Goal: Task Accomplishment & Management: Manage account settings

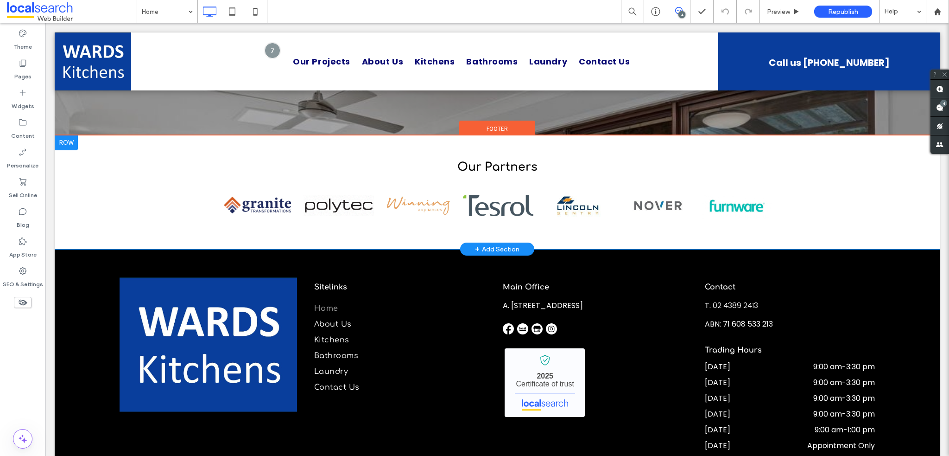
scroll to position [3940, 0]
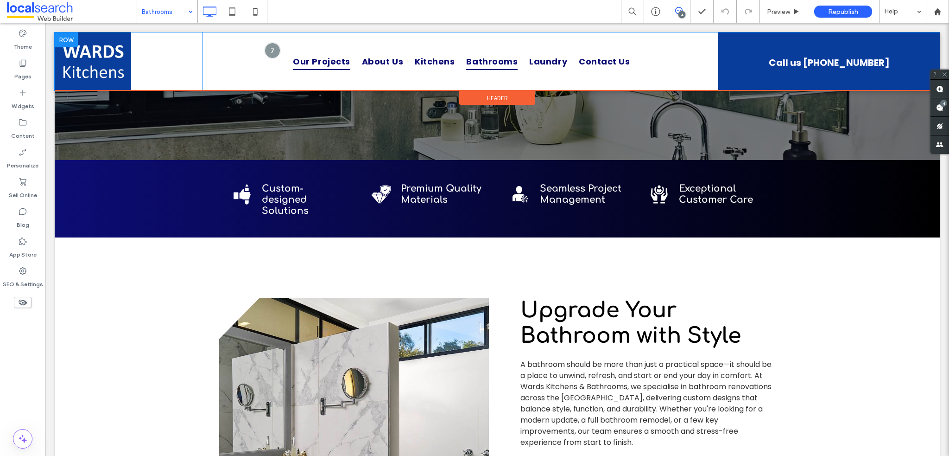
scroll to position [232, 0]
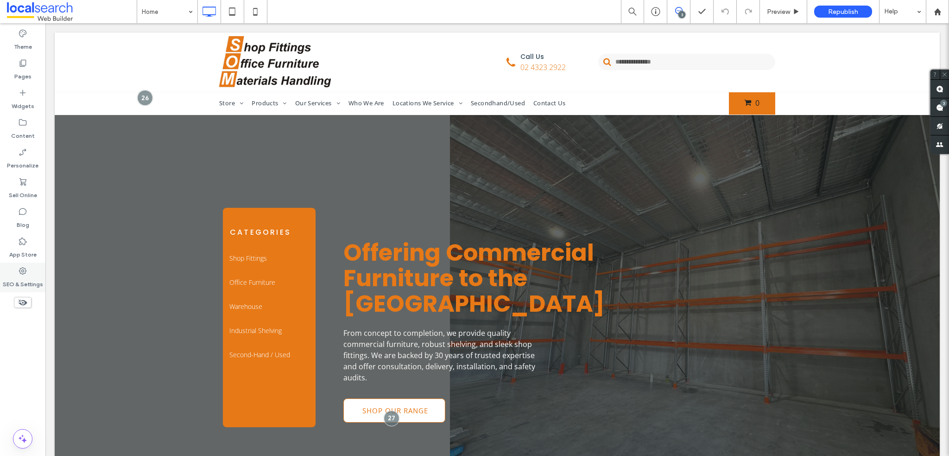
click at [22, 263] on div "SEO & Settings" at bounding box center [22, 277] width 45 height 30
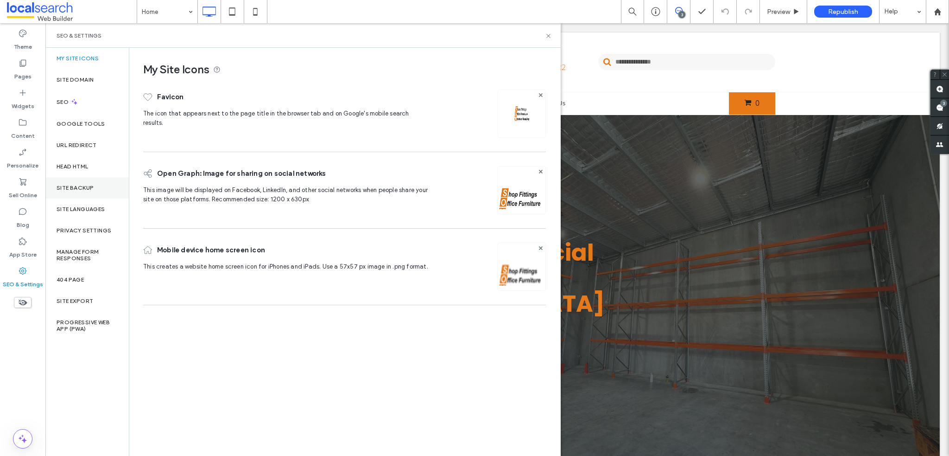
click at [82, 182] on div "Site Backup" at bounding box center [86, 187] width 83 height 21
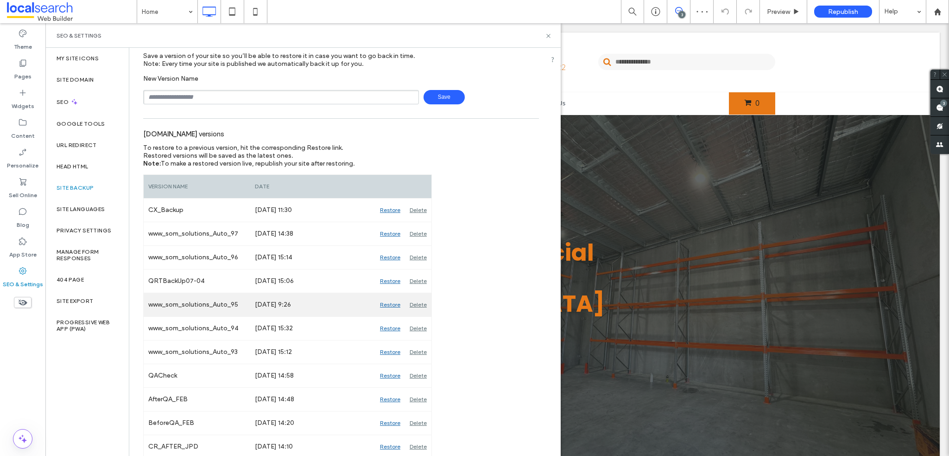
scroll to position [93, 0]
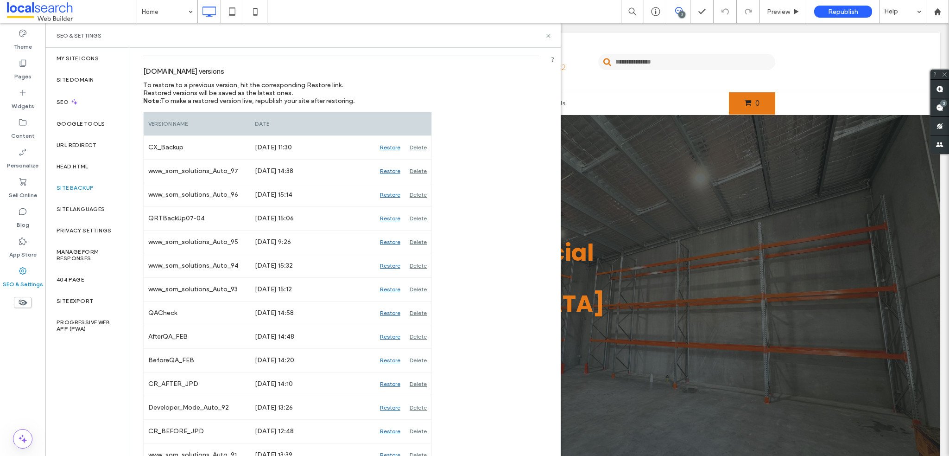
click at [552, 32] on div "SEO & Settings" at bounding box center [303, 35] width 516 height 25
click at [259, 14] on icon at bounding box center [255, 11] width 19 height 19
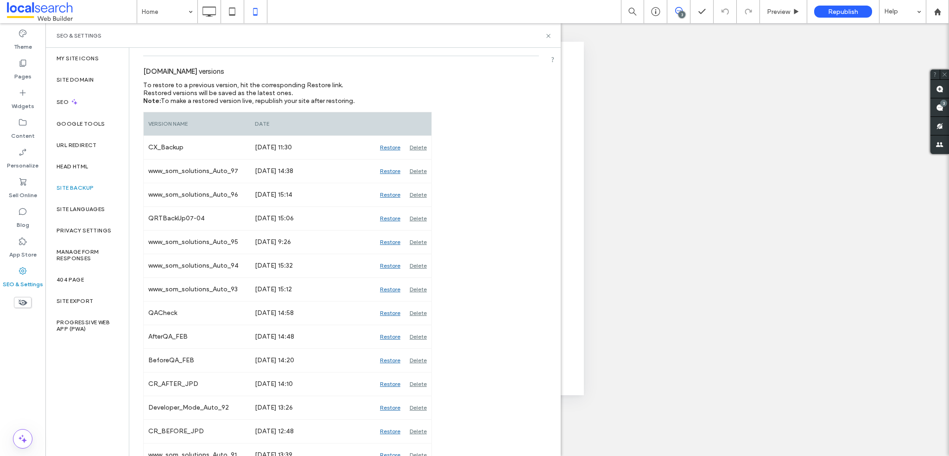
click at [549, 37] on div at bounding box center [474, 228] width 949 height 456
click at [548, 34] on icon at bounding box center [548, 35] width 7 height 7
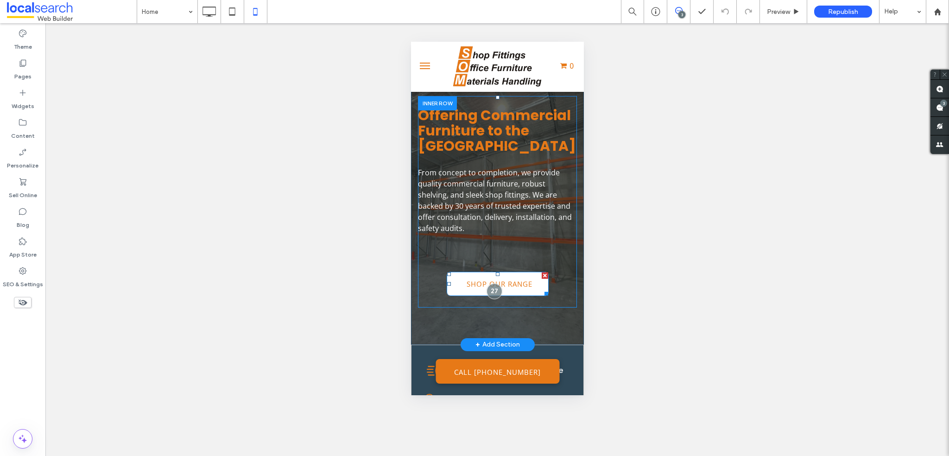
scroll to position [0, 0]
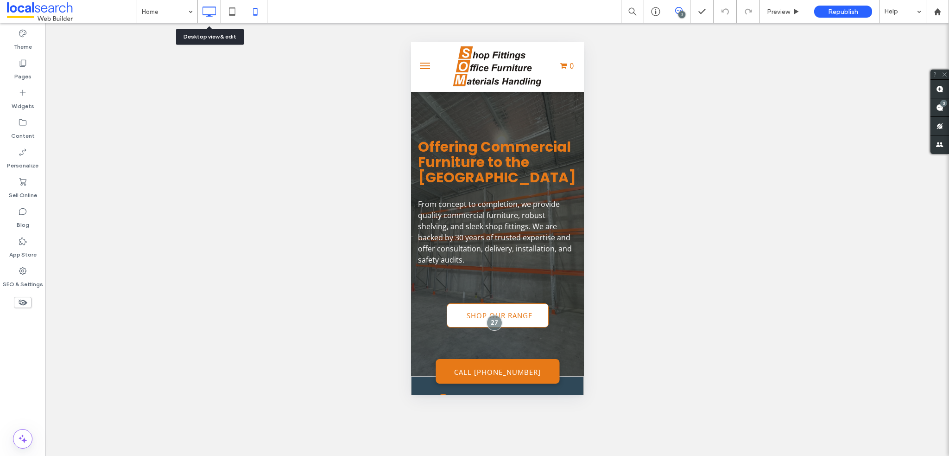
click at [209, 12] on icon at bounding box center [209, 11] width 19 height 19
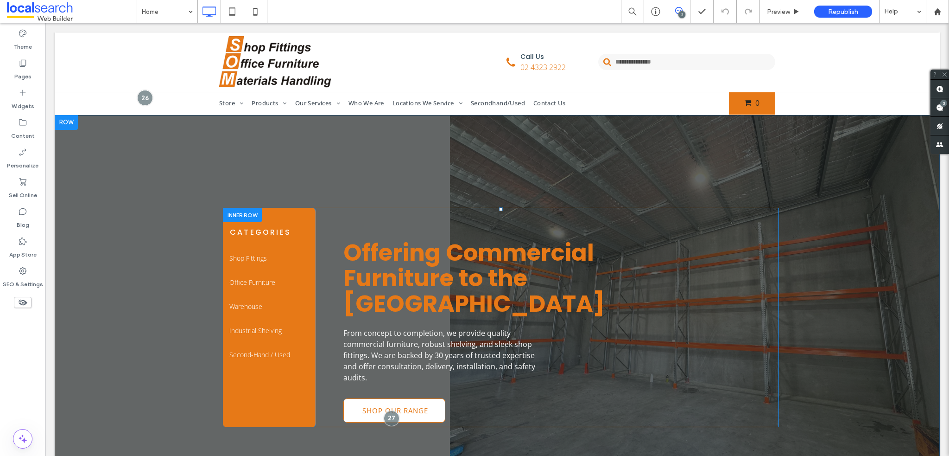
click at [367, 219] on div "Offering Commercial Furniture to the Central Coast From concept to completion, …" at bounding box center [548, 317] width 464 height 219
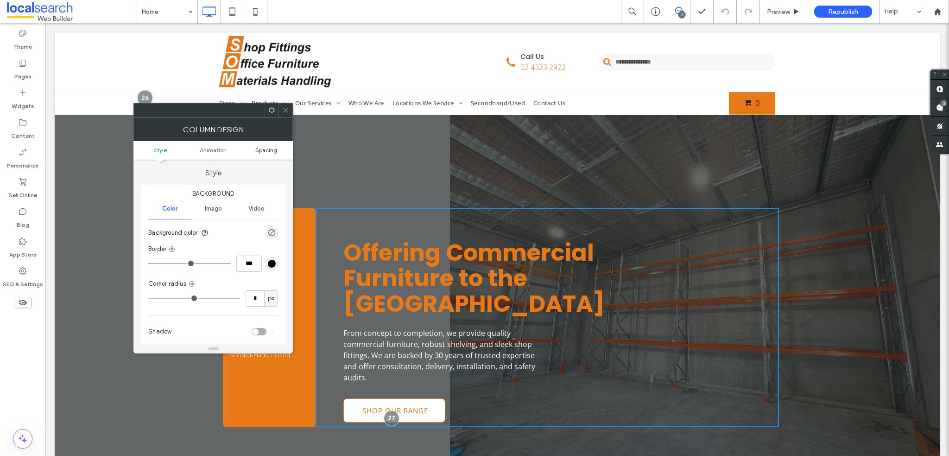
click at [261, 146] on span "Spacing" at bounding box center [266, 149] width 22 height 7
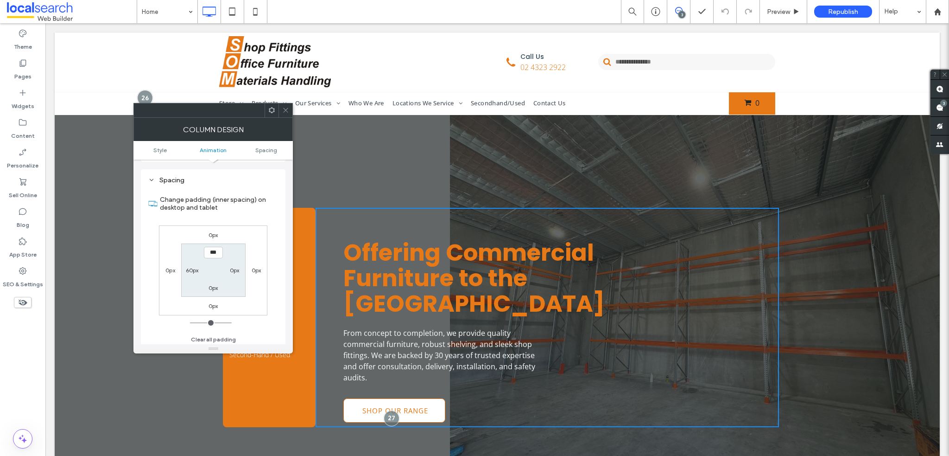
scroll to position [217, 0]
click at [193, 265] on label "60px" at bounding box center [192, 268] width 13 height 7
type input "**"
type input "***"
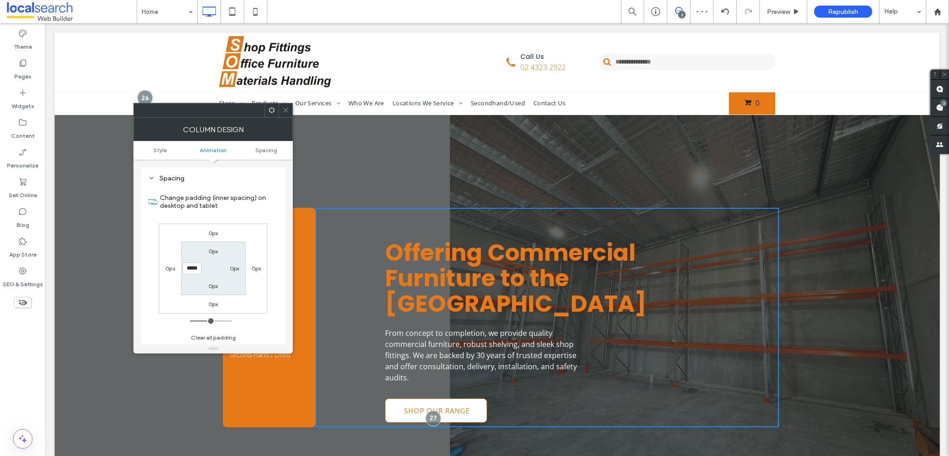
drag, startPoint x: 193, startPoint y: 268, endPoint x: 183, endPoint y: 267, distance: 9.8
click at [160, 265] on div "0px 0px 0px 0px 0px 0px 0px *****" at bounding box center [213, 268] width 108 height 90
type input "*****"
type input "***"
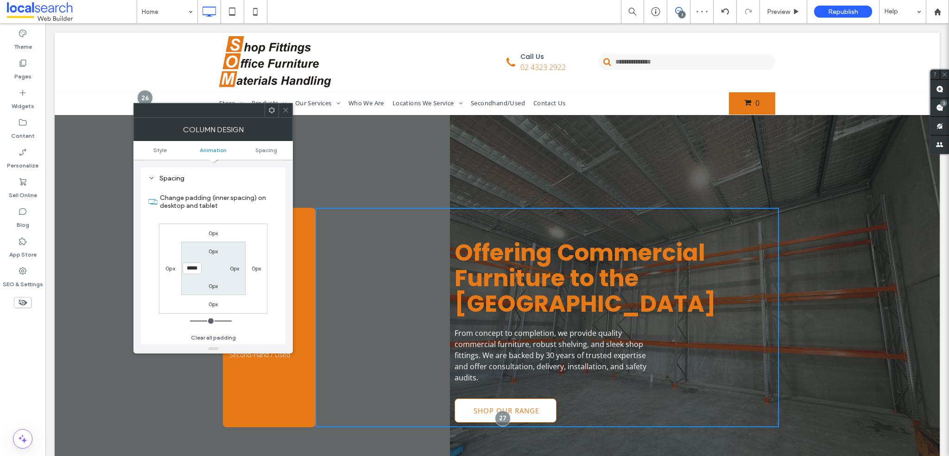
click at [283, 108] on icon at bounding box center [285, 110] width 7 height 7
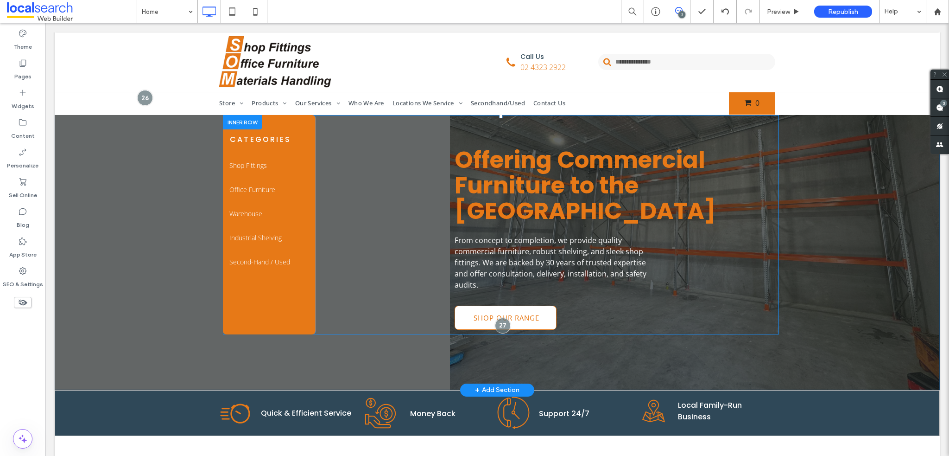
scroll to position [0, 0]
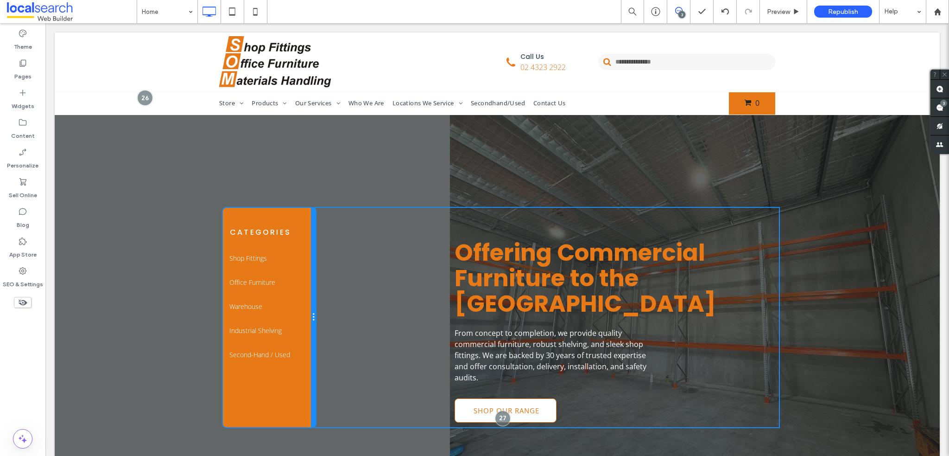
drag, startPoint x: 310, startPoint y: 315, endPoint x: 374, endPoint y: 339, distance: 68.4
click at [328, 316] on div "Categories Shop Fittings Clothing Racks Mannequins/Body Forms Storage Accessori…" at bounding box center [501, 317] width 556 height 219
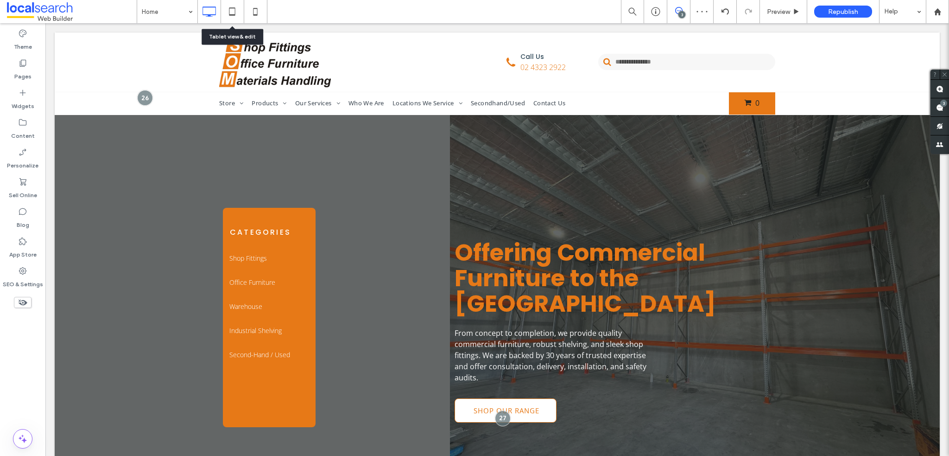
click at [251, 7] on icon at bounding box center [255, 11] width 19 height 19
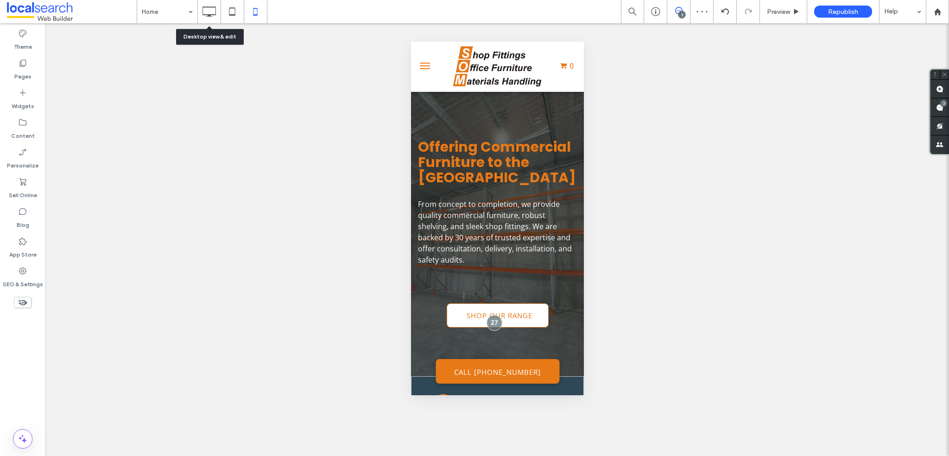
click at [207, 11] on icon at bounding box center [209, 11] width 19 height 19
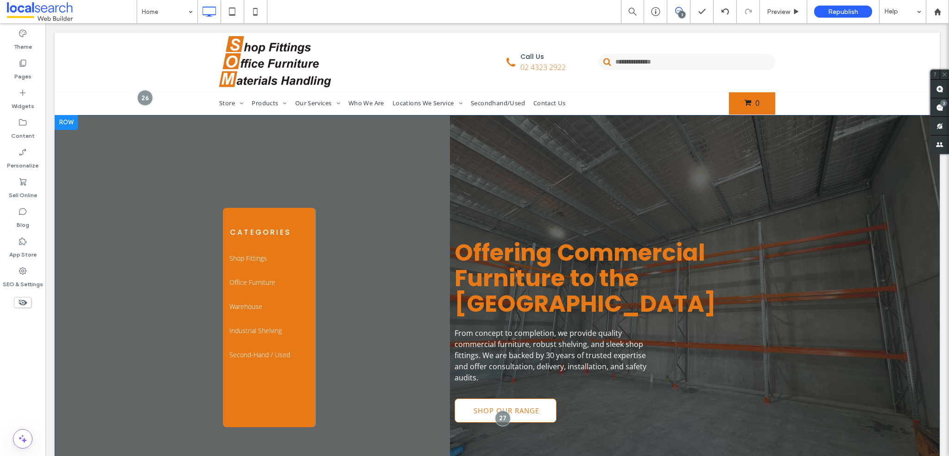
click at [222, 145] on div "Categories Shop Fittings Clothing Racks Mannequins/Body Forms Storage Accessori…" at bounding box center [497, 299] width 885 height 368
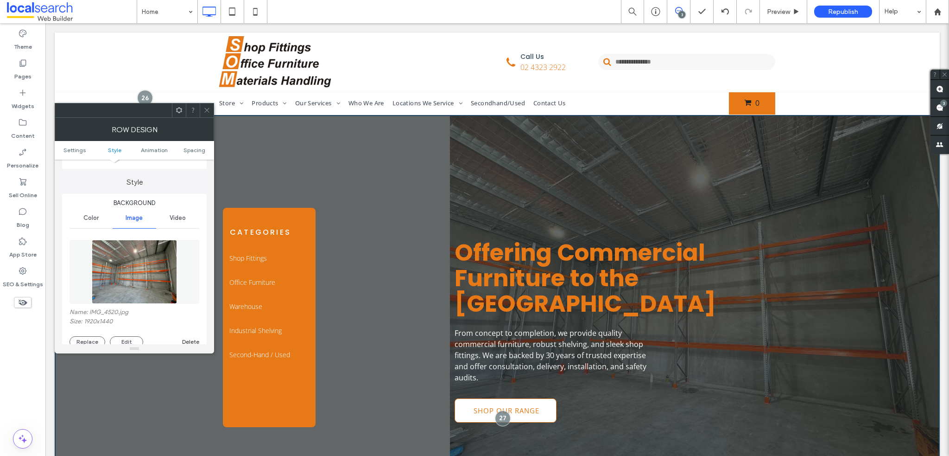
scroll to position [139, 0]
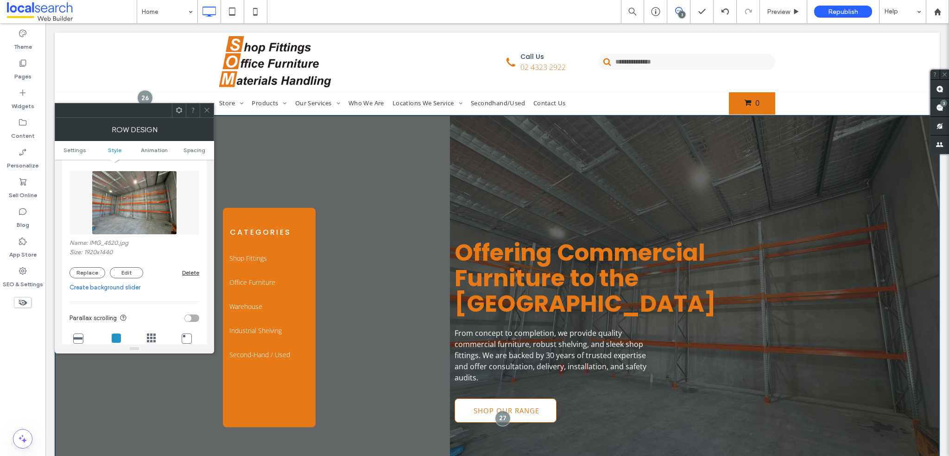
drag, startPoint x: 210, startPoint y: 110, endPoint x: 187, endPoint y: 123, distance: 26.8
click at [210, 110] on div at bounding box center [207, 110] width 14 height 14
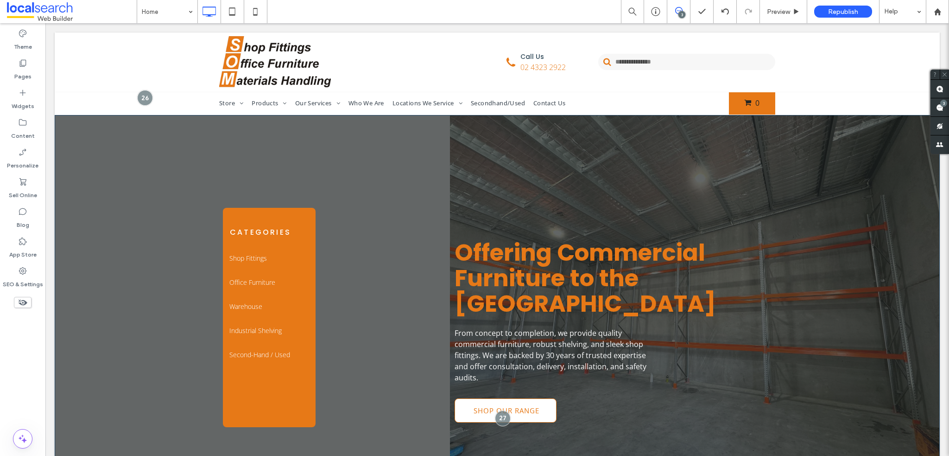
click at [151, 169] on div "Categories Shop Fittings Clothing Racks Mannequins/Body Forms Storage Accessori…" at bounding box center [497, 299] width 885 height 368
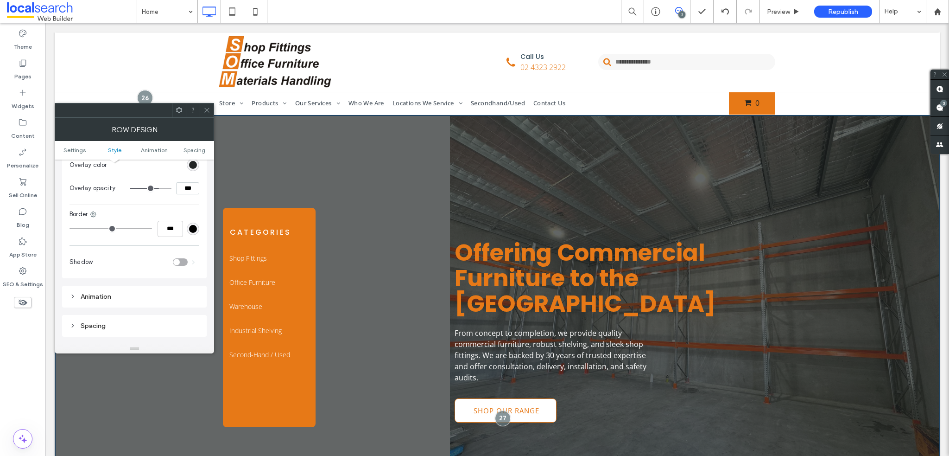
scroll to position [371, 0]
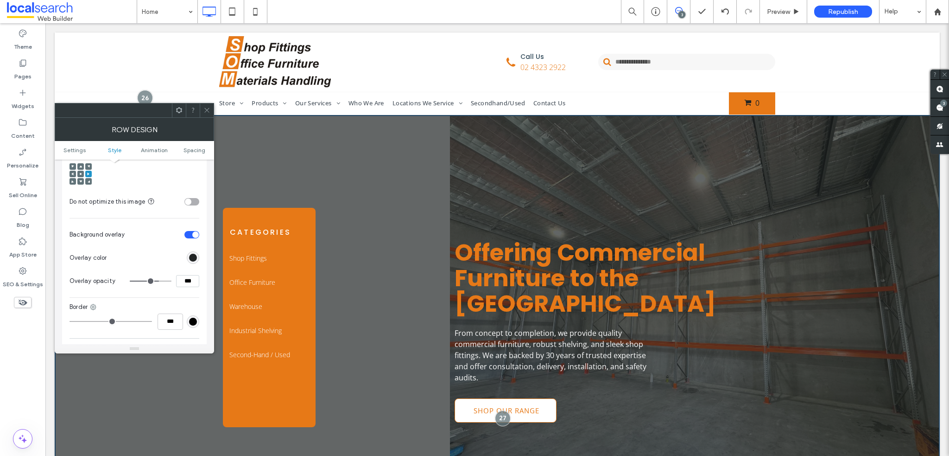
click at [203, 108] on div at bounding box center [207, 110] width 14 height 14
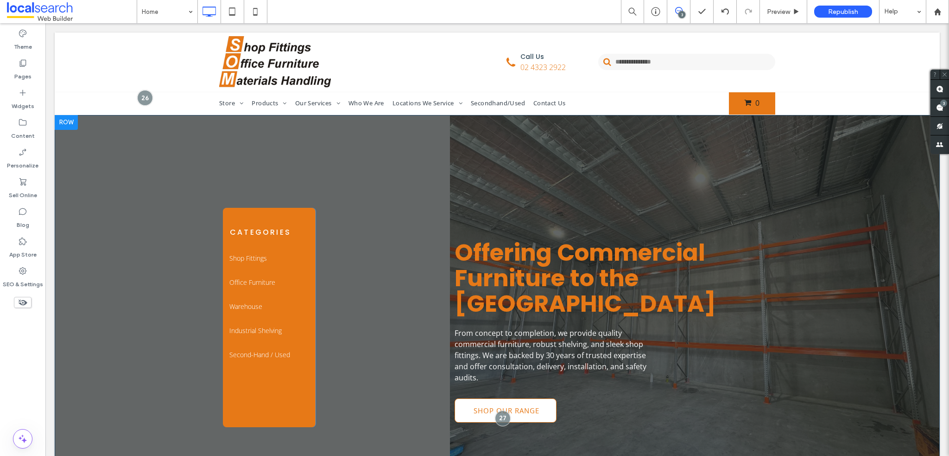
click at [67, 119] on div at bounding box center [66, 122] width 23 height 15
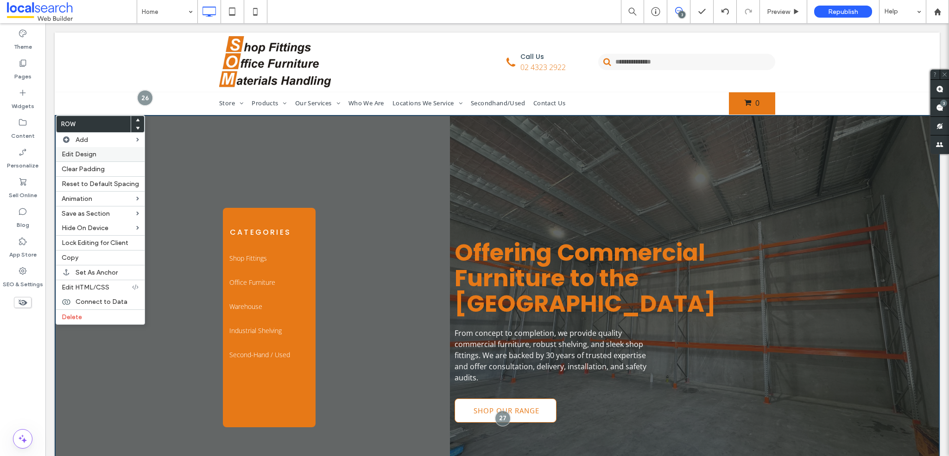
click at [89, 150] on span "Edit Design" at bounding box center [79, 154] width 35 height 8
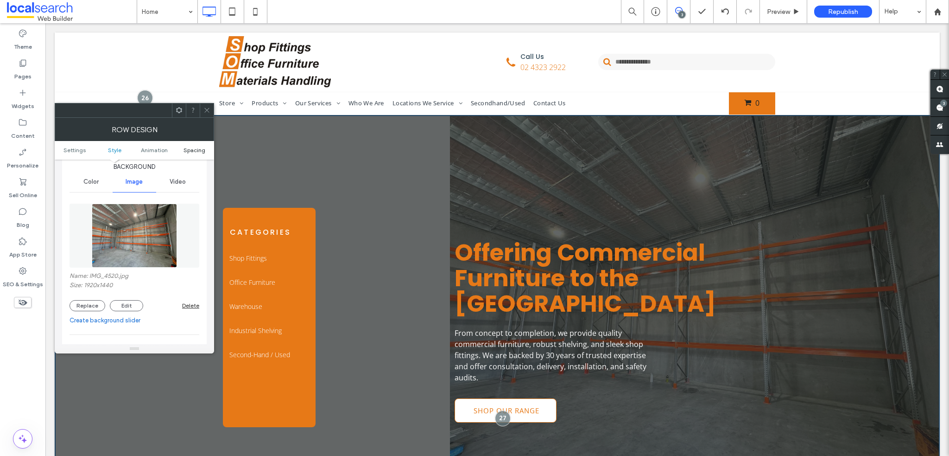
scroll to position [139, 0]
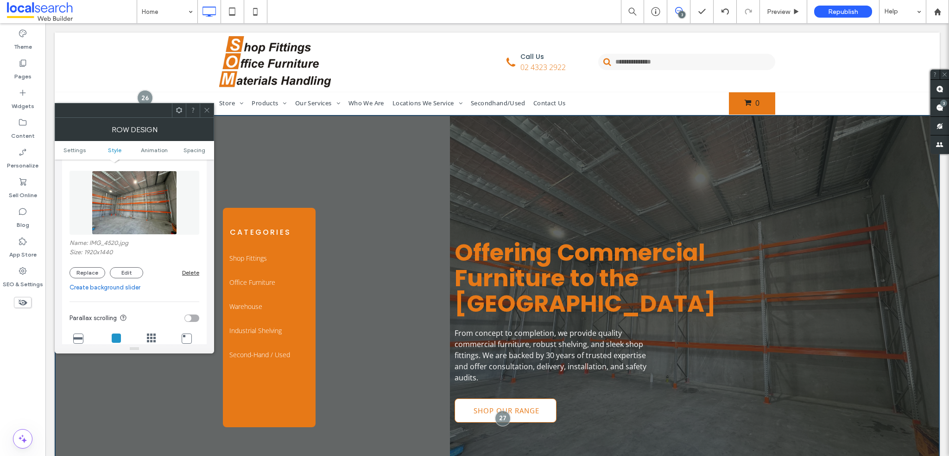
click at [206, 107] on icon at bounding box center [207, 110] width 7 height 7
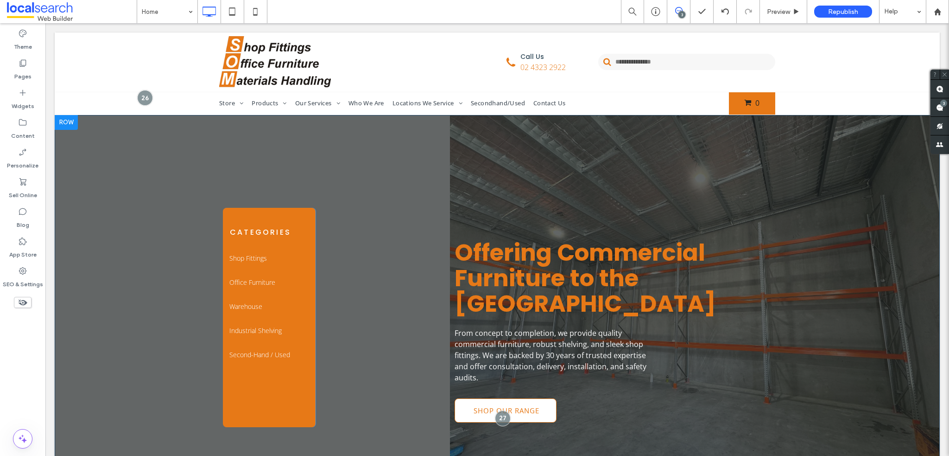
click at [248, 146] on div "Categories Shop Fittings Clothing Racks Mannequins/Body Forms Storage Accessori…" at bounding box center [497, 299] width 885 height 368
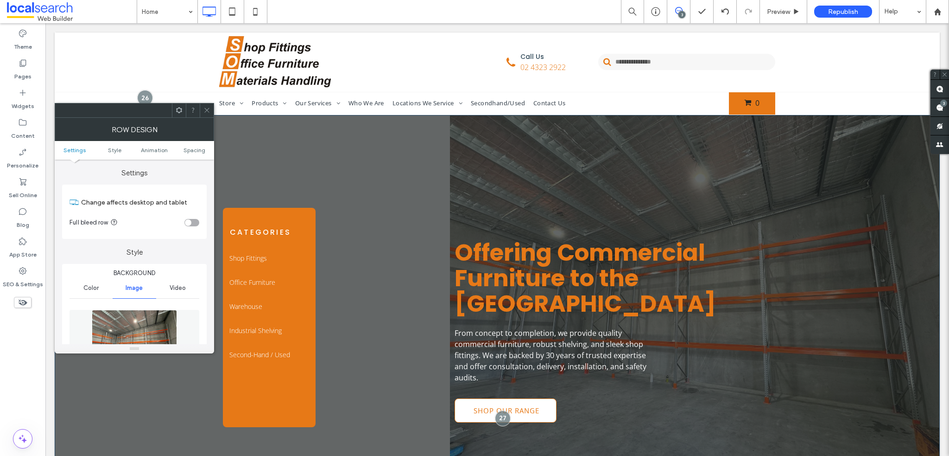
click at [261, 161] on div "Categories Shop Fittings Clothing Racks Mannequins/Body Forms Storage Accessori…" at bounding box center [497, 299] width 885 height 368
click at [209, 105] on span at bounding box center [207, 110] width 7 height 14
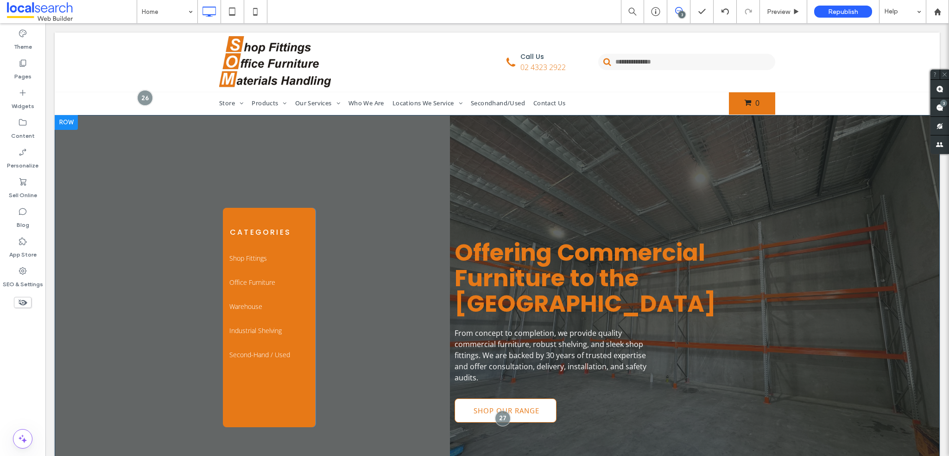
drag, startPoint x: 428, startPoint y: 131, endPoint x: 436, endPoint y: 131, distance: 7.4
click at [429, 131] on div "Categories Shop Fittings Clothing Racks Mannequins/Body Forms Storage Accessori…" at bounding box center [497, 299] width 885 height 368
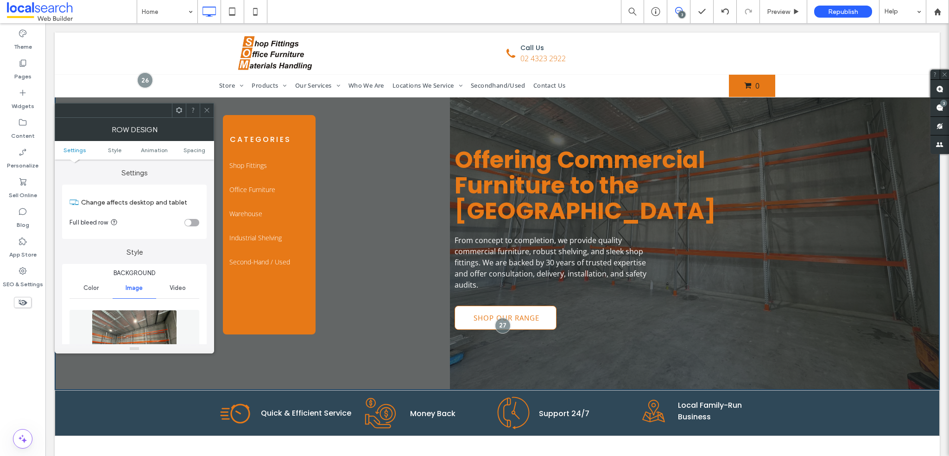
click at [204, 111] on icon at bounding box center [207, 110] width 7 height 7
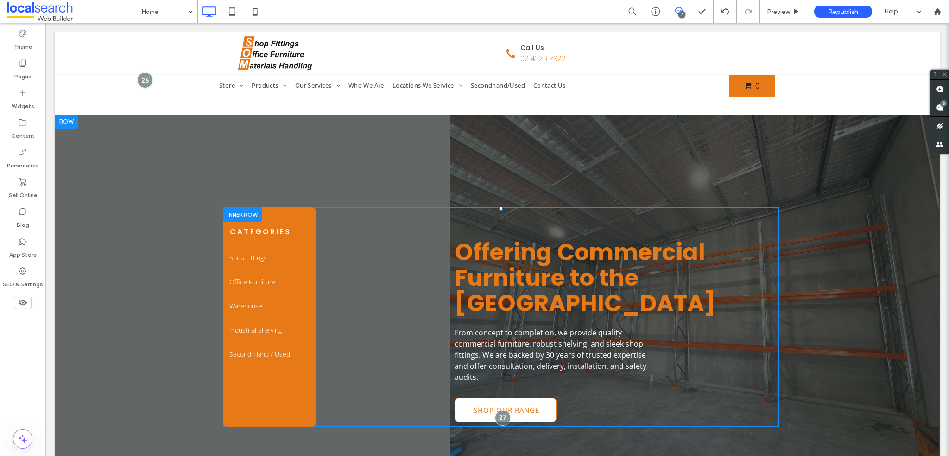
scroll to position [0, 0]
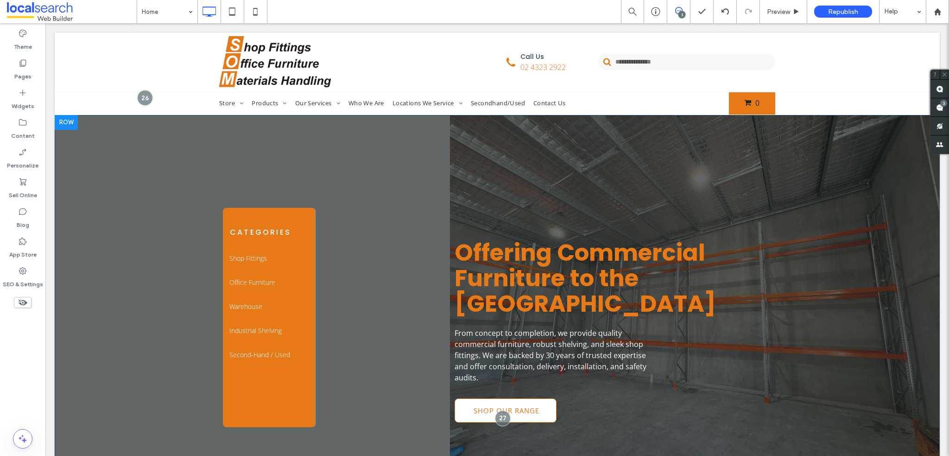
click at [430, 146] on div "Categories Shop Fittings Clothing Racks Mannequins/Body Forms Storage Accessori…" at bounding box center [497, 299] width 885 height 368
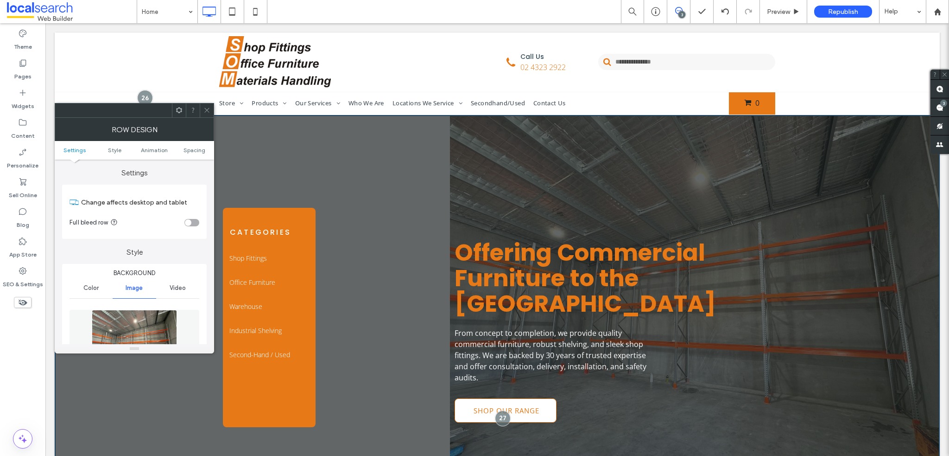
click at [202, 139] on div "Row Design" at bounding box center [134, 129] width 159 height 23
click at [192, 150] on span "Spacing" at bounding box center [195, 149] width 22 height 7
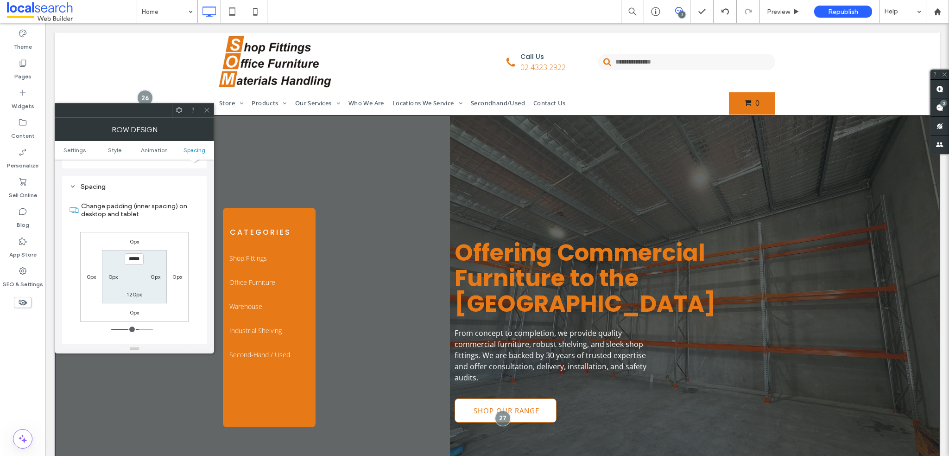
scroll to position [604, 0]
click at [209, 115] on span at bounding box center [207, 110] width 7 height 14
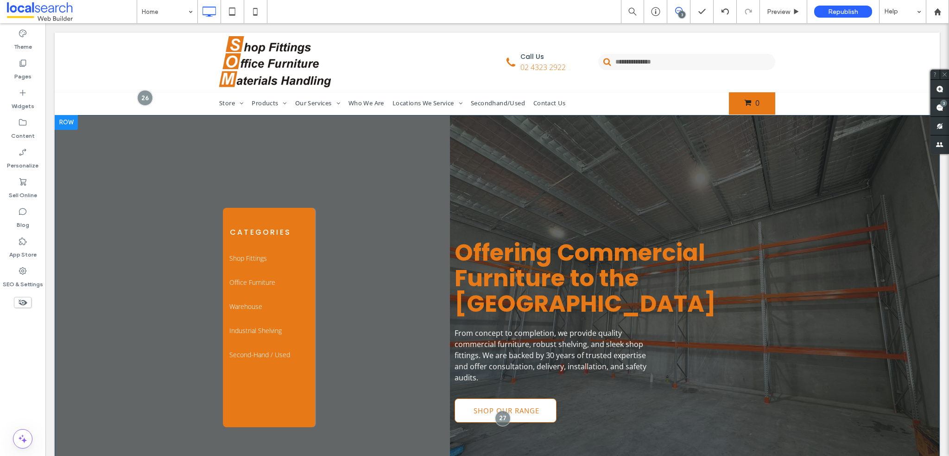
click at [541, 154] on div "Categories Shop Fittings Clothing Racks Mannequins/Body Forms Storage Accessori…" at bounding box center [497, 299] width 885 height 368
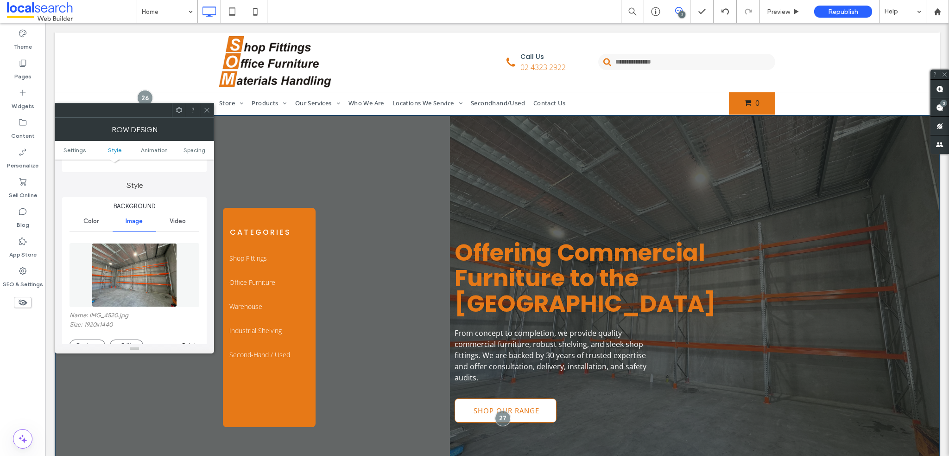
scroll to position [0, 0]
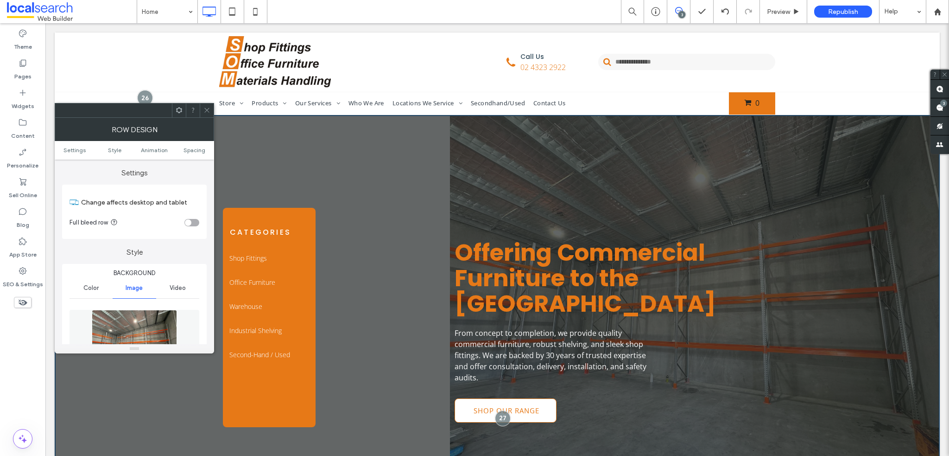
click at [200, 155] on ul "Settings Style Animation Spacing" at bounding box center [134, 150] width 159 height 19
click at [198, 152] on span "Spacing" at bounding box center [195, 149] width 22 height 7
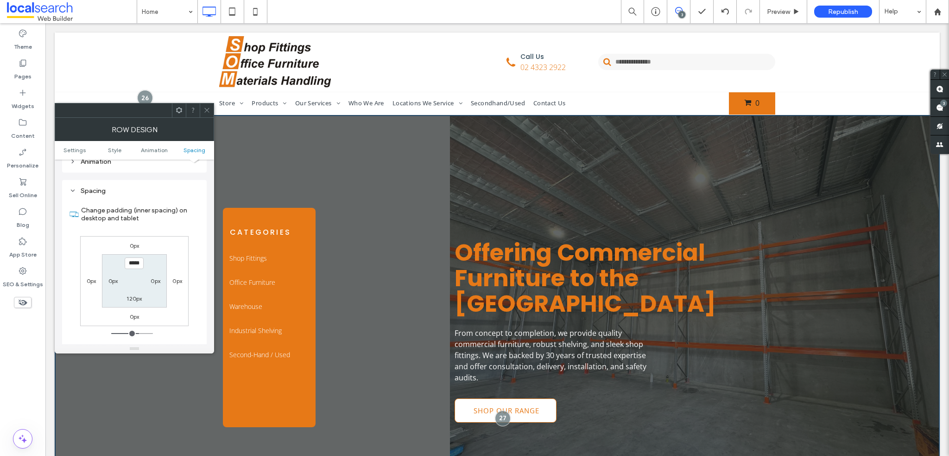
scroll to position [604, 0]
click at [156, 272] on label "0px" at bounding box center [156, 275] width 10 height 7
type input "*"
click at [206, 111] on use at bounding box center [206, 110] width 5 height 5
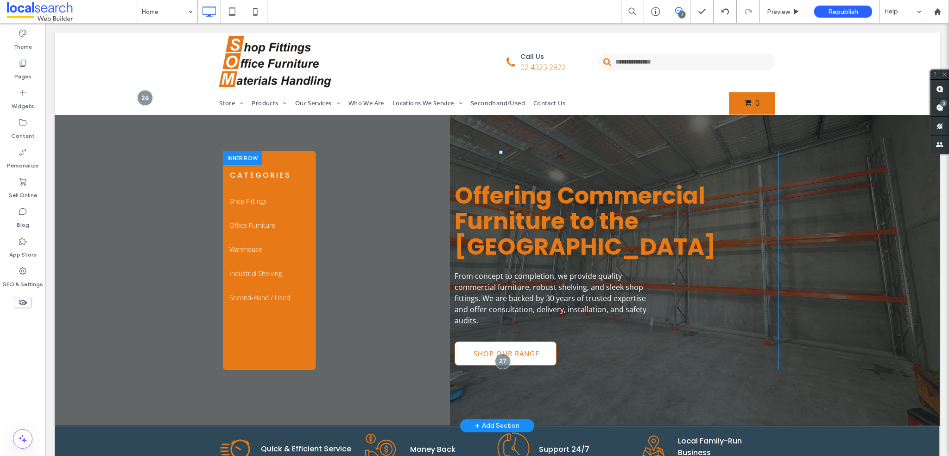
scroll to position [93, 0]
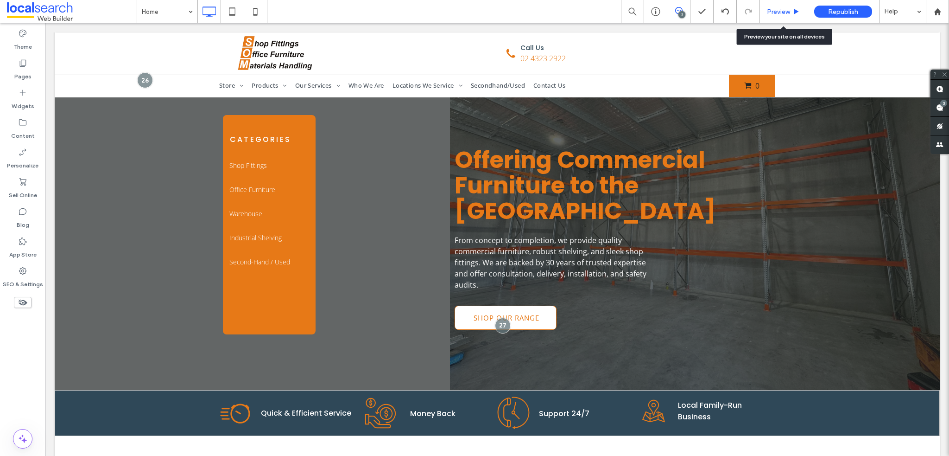
click at [776, 5] on div "Preview" at bounding box center [783, 11] width 47 height 23
drag, startPoint x: 726, startPoint y: 25, endPoint x: 773, endPoint y: 9, distance: 49.1
click at [773, 9] on span "Preview" at bounding box center [778, 12] width 23 height 8
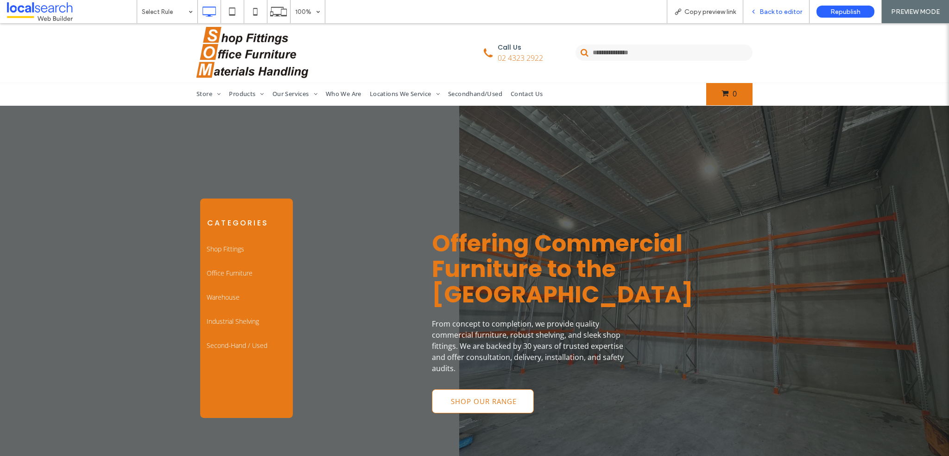
click at [777, 13] on span "Back to editor" at bounding box center [781, 12] width 43 height 8
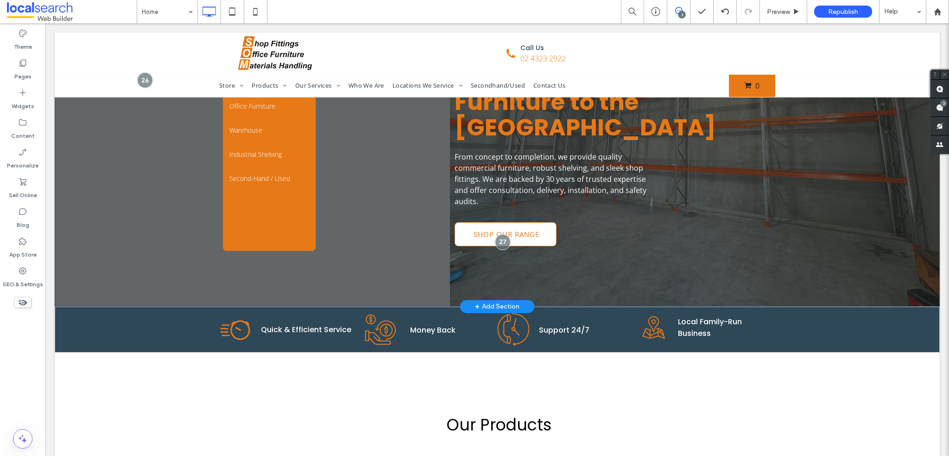
scroll to position [139, 0]
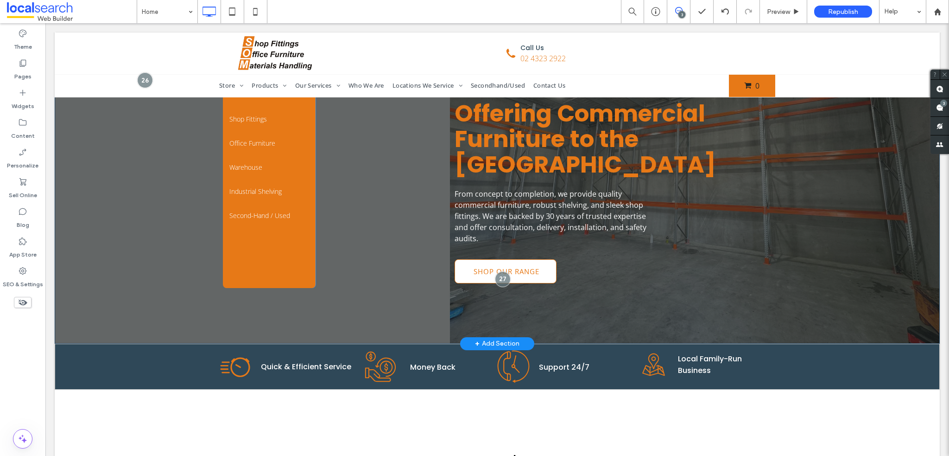
click at [89, 291] on div "Categories Shop Fittings Clothing Racks Mannequins/Body Forms Storage Accessori…" at bounding box center [497, 160] width 885 height 368
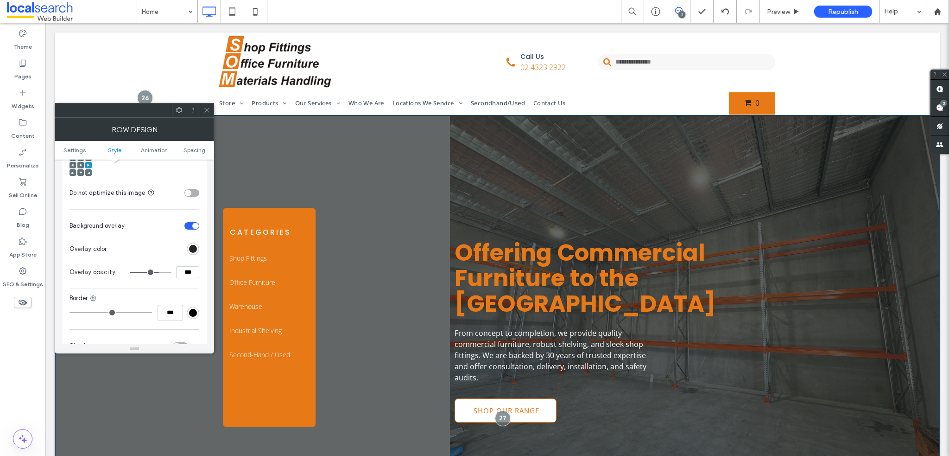
scroll to position [371, 0]
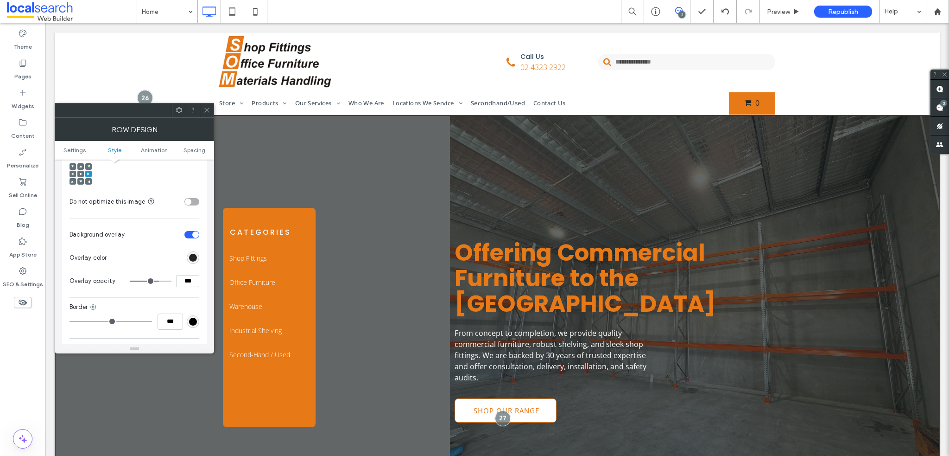
click at [192, 231] on div "toggle" at bounding box center [192, 234] width 15 height 7
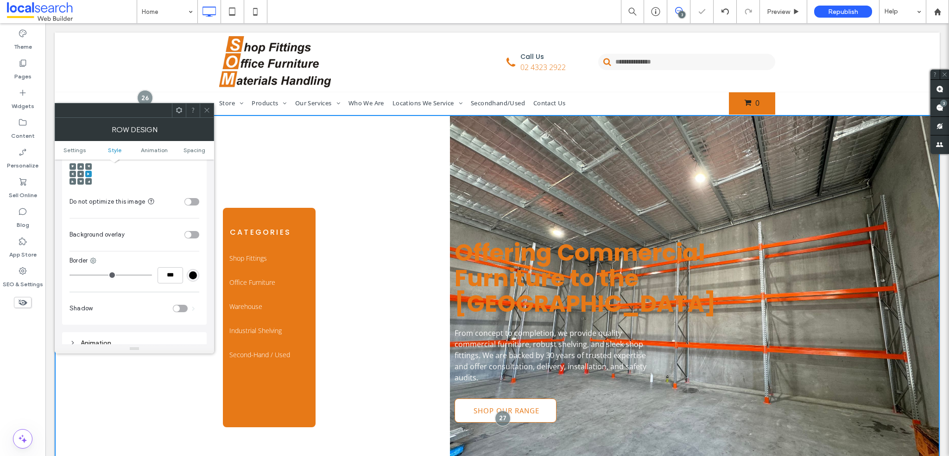
click at [191, 231] on div "toggle" at bounding box center [192, 234] width 15 height 7
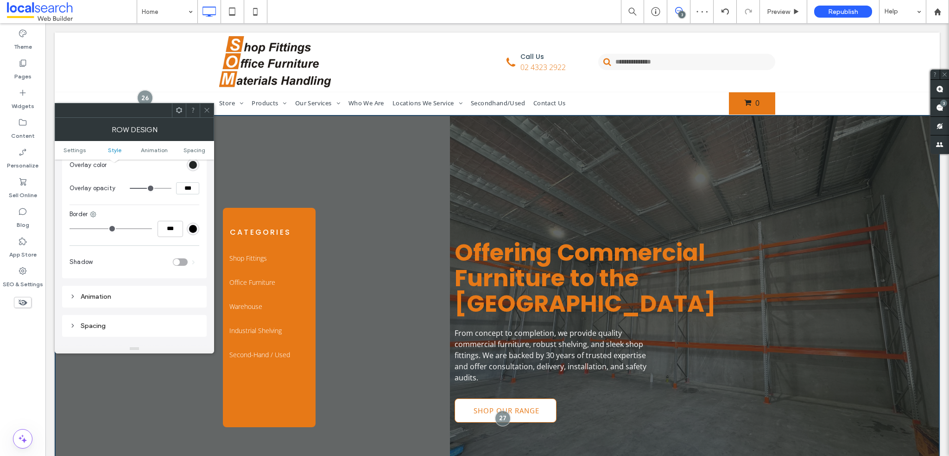
scroll to position [510, 0]
click at [120, 246] on div "Animation" at bounding box center [135, 250] width 130 height 8
click at [117, 246] on div "Animation" at bounding box center [135, 250] width 130 height 8
click at [109, 275] on div "Spacing" at bounding box center [135, 279] width 130 height 8
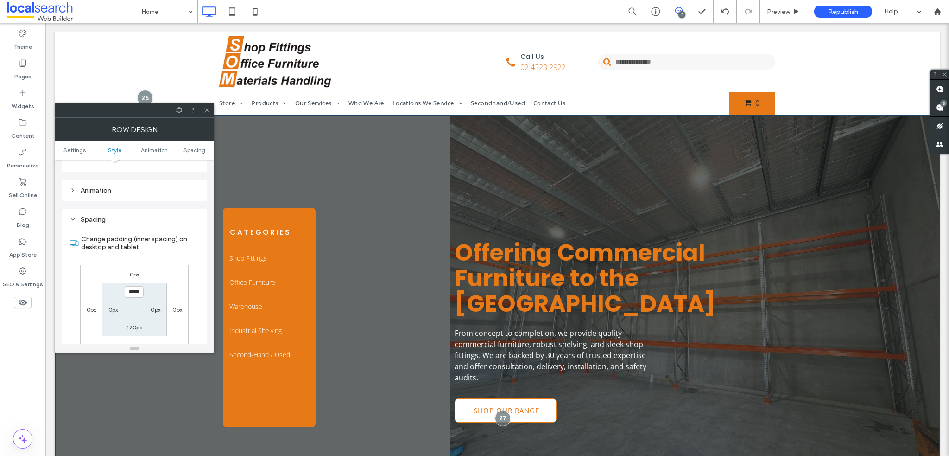
scroll to position [556, 0]
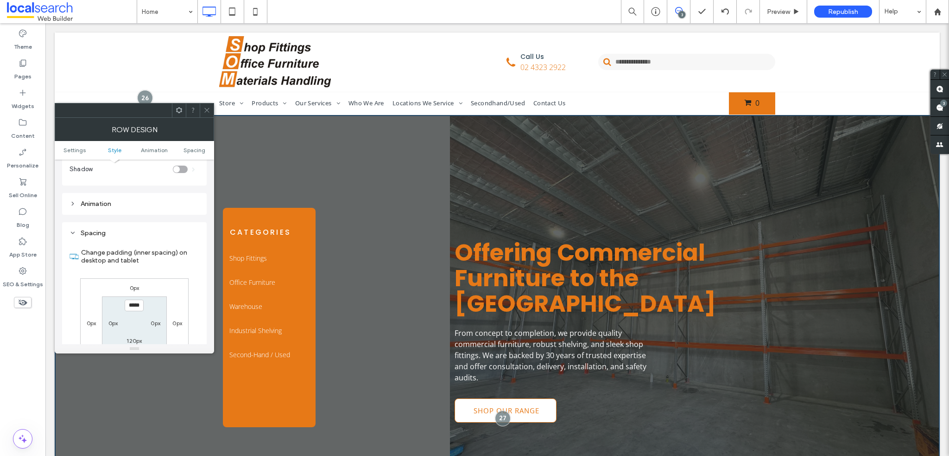
click at [121, 227] on div "Spacing" at bounding box center [135, 233] width 130 height 13
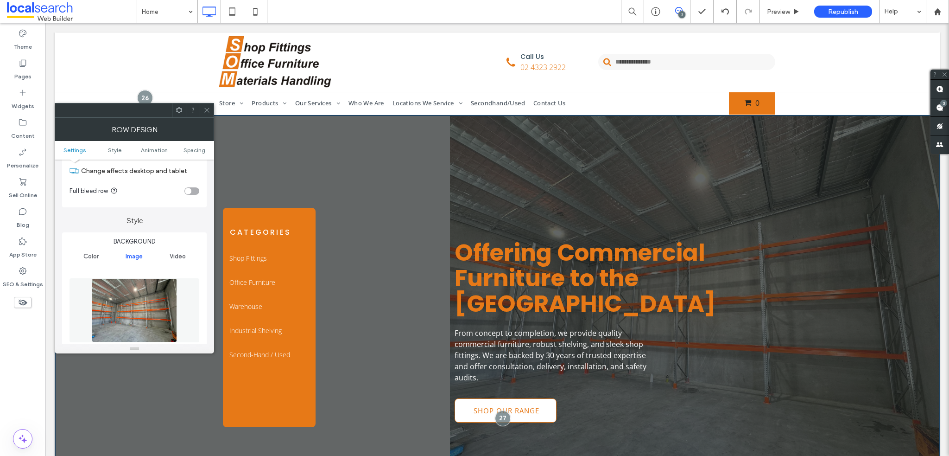
scroll to position [0, 0]
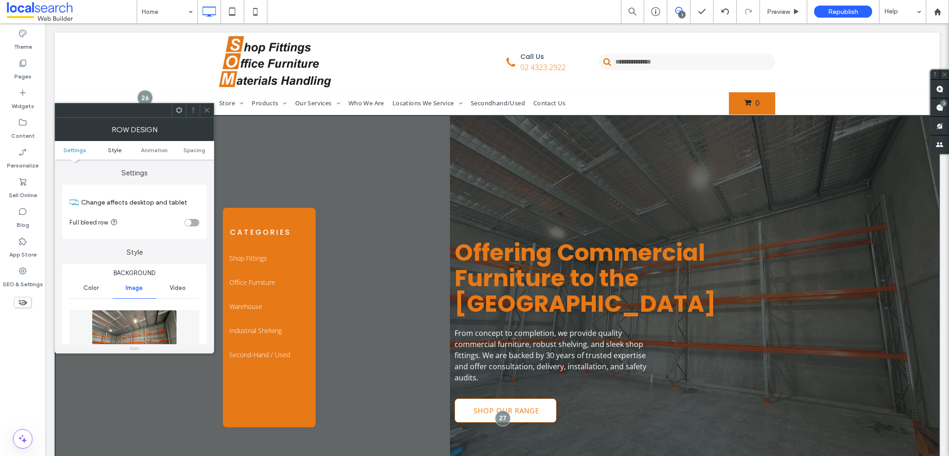
click at [110, 148] on span "Style" at bounding box center [114, 149] width 13 height 7
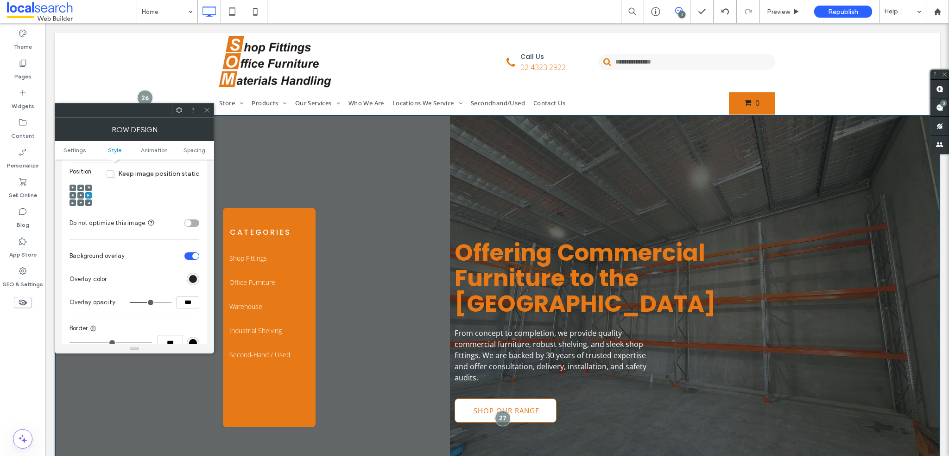
scroll to position [311, 0]
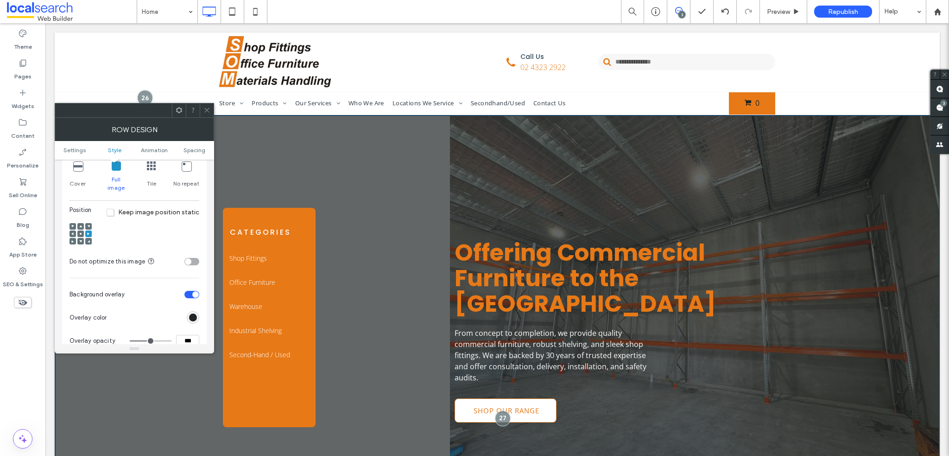
click at [80, 230] on span at bounding box center [80, 233] width 3 height 6
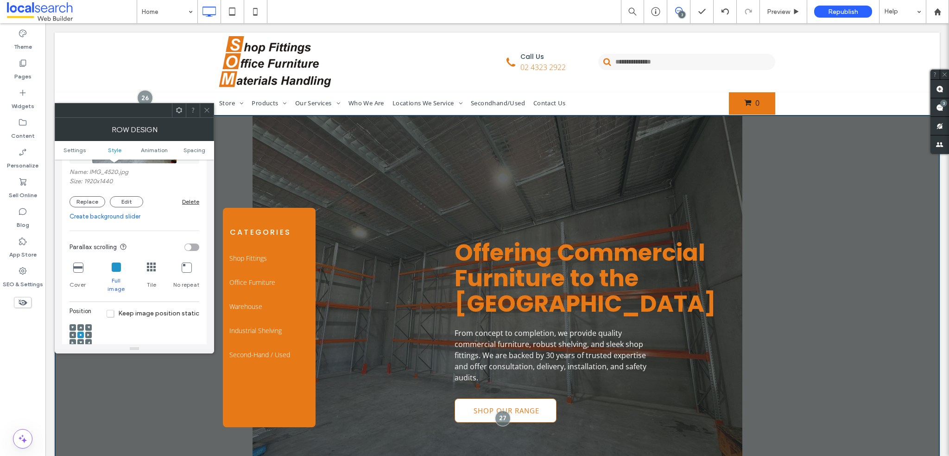
scroll to position [265, 0]
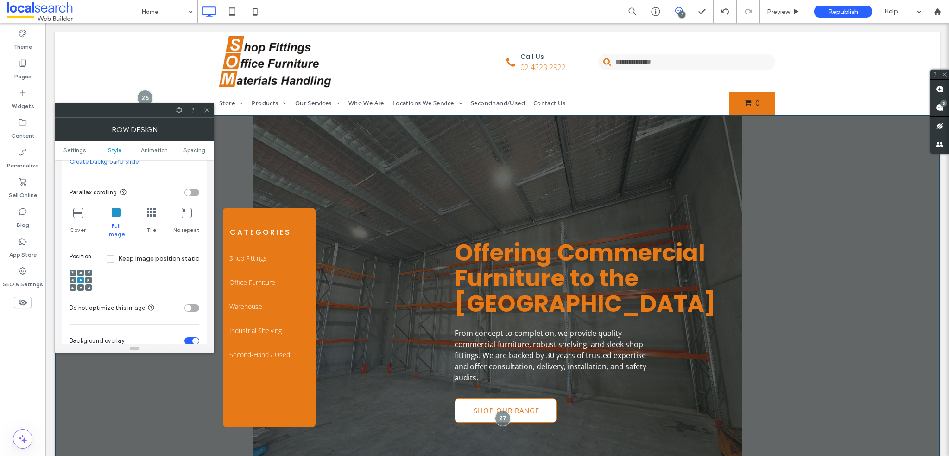
click at [76, 216] on icon at bounding box center [77, 212] width 9 height 9
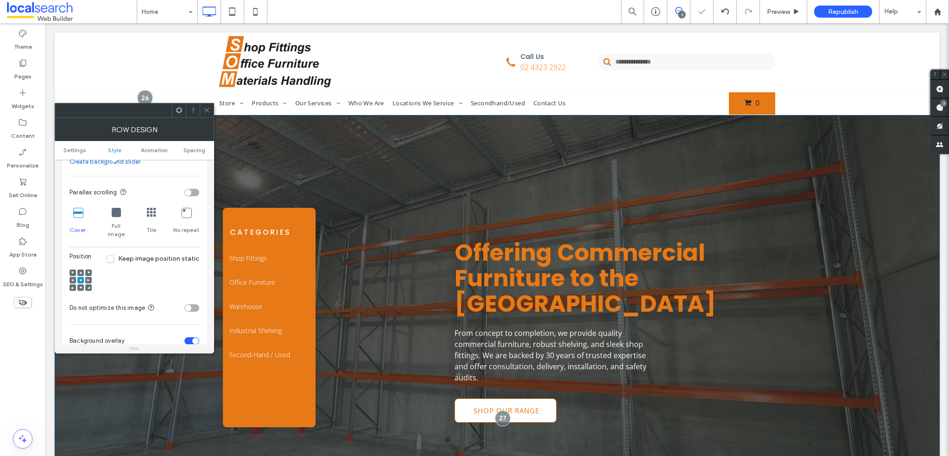
click at [204, 108] on icon at bounding box center [207, 110] width 7 height 7
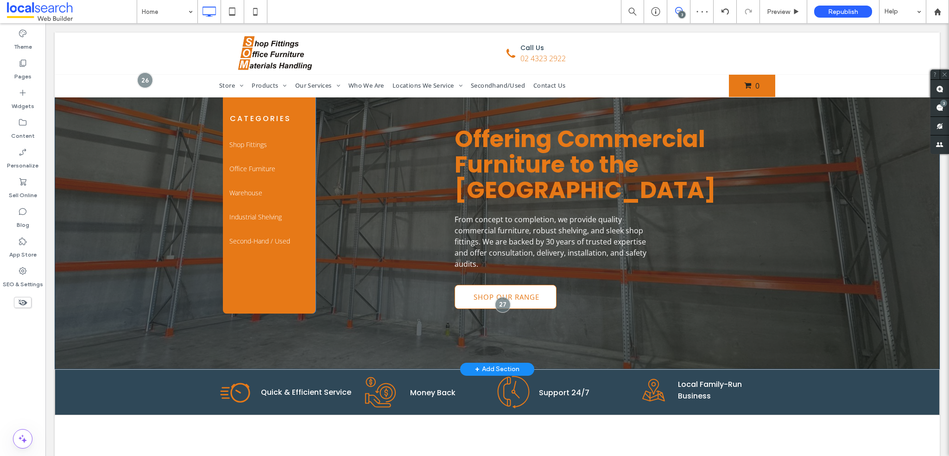
scroll to position [93, 0]
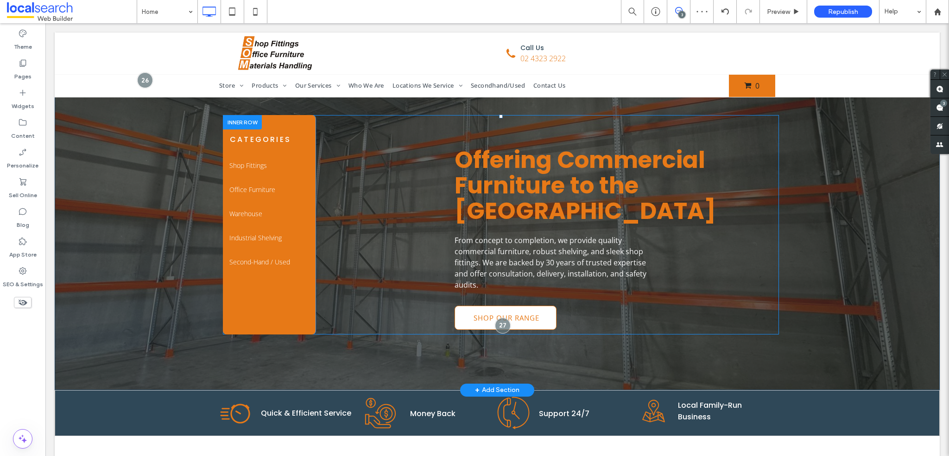
click at [401, 213] on div "Offering Commercial Furniture to the Central Coast From concept to completion, …" at bounding box center [548, 224] width 464 height 219
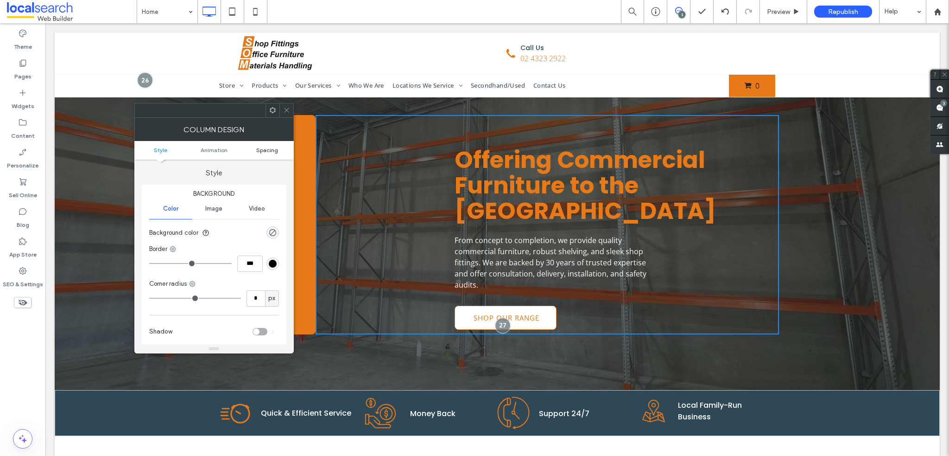
click at [267, 149] on span "Spacing" at bounding box center [267, 149] width 22 height 7
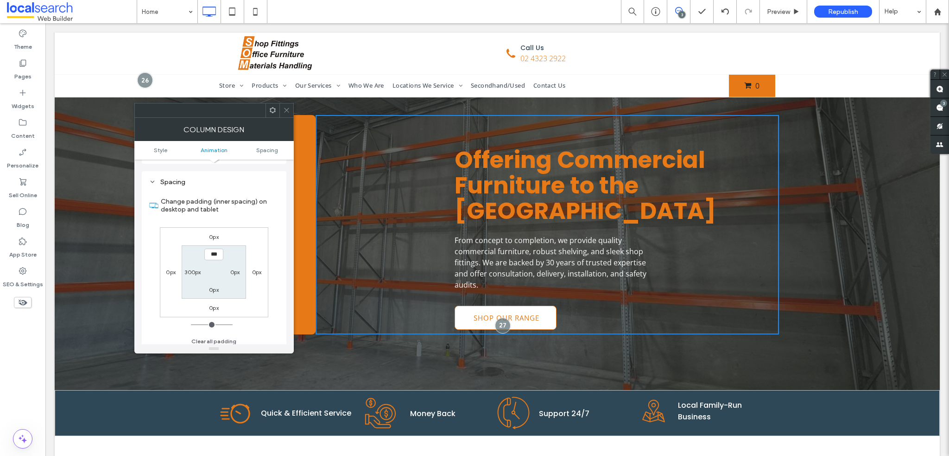
scroll to position [217, 0]
click at [192, 267] on label "300px" at bounding box center [193, 268] width 16 height 7
type input "***"
type input "**"
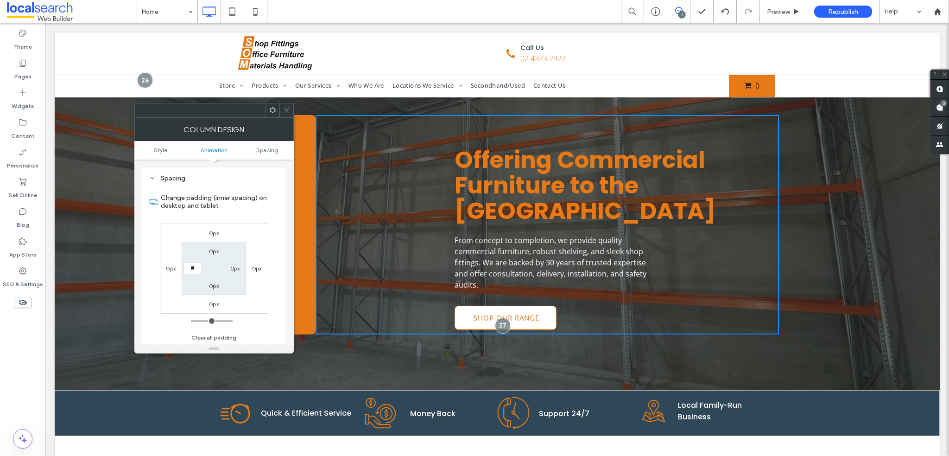
type input "****"
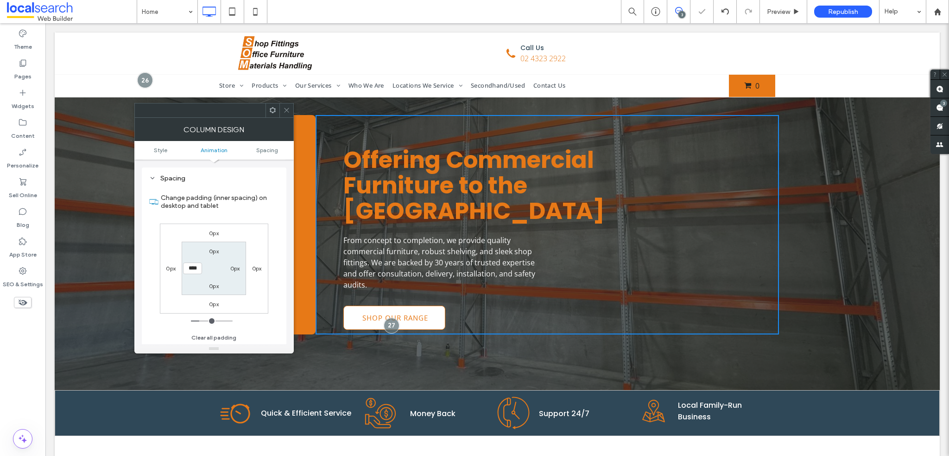
click at [286, 108] on icon at bounding box center [286, 110] width 7 height 7
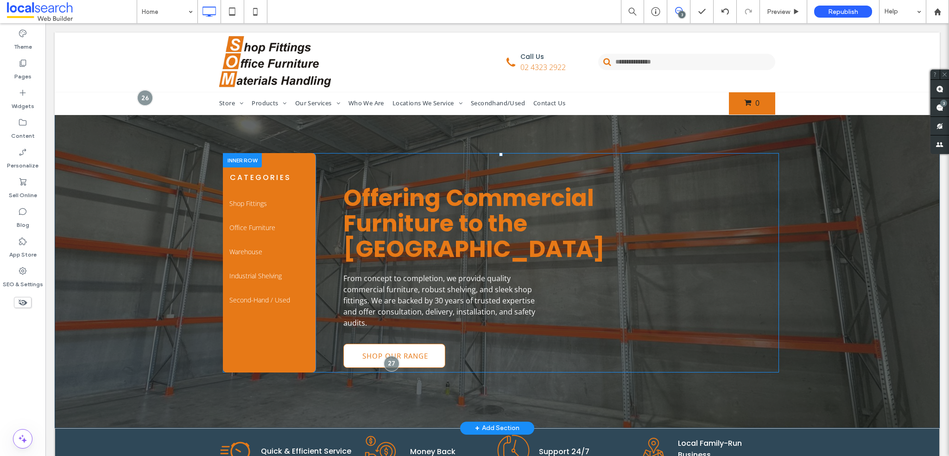
scroll to position [0, 0]
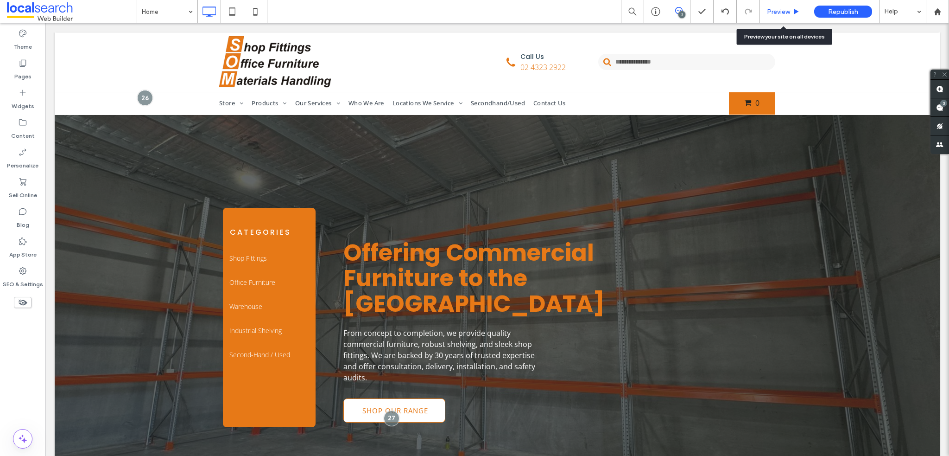
click at [787, 16] on div "Preview" at bounding box center [783, 11] width 47 height 23
click at [789, 13] on span "Preview" at bounding box center [778, 12] width 23 height 8
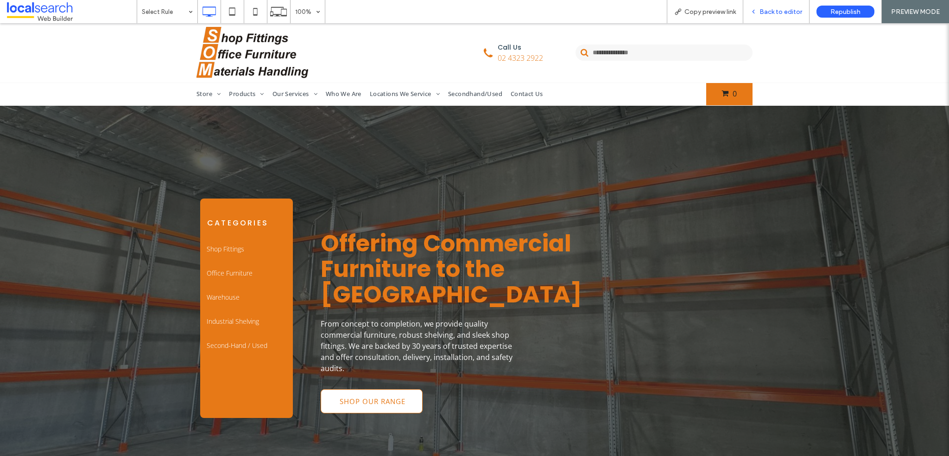
click at [780, 5] on div "Back to editor" at bounding box center [777, 11] width 66 height 23
click at [782, 9] on span "Back to editor" at bounding box center [781, 12] width 43 height 8
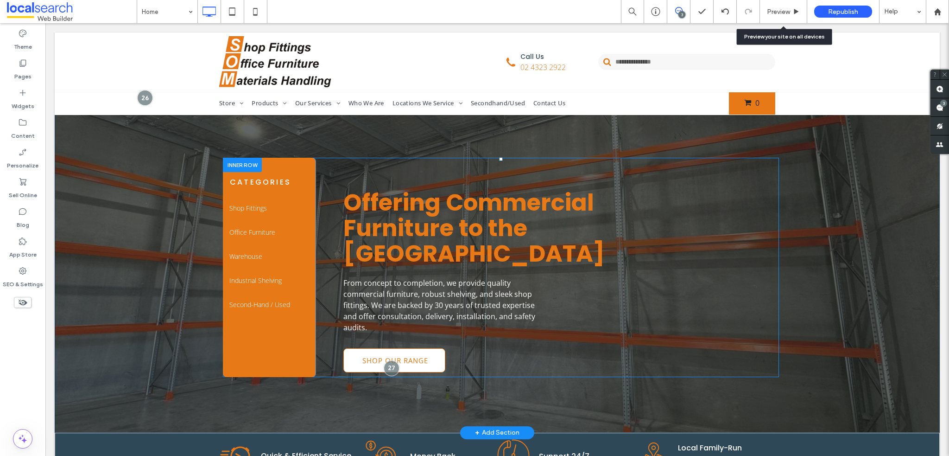
scroll to position [93, 0]
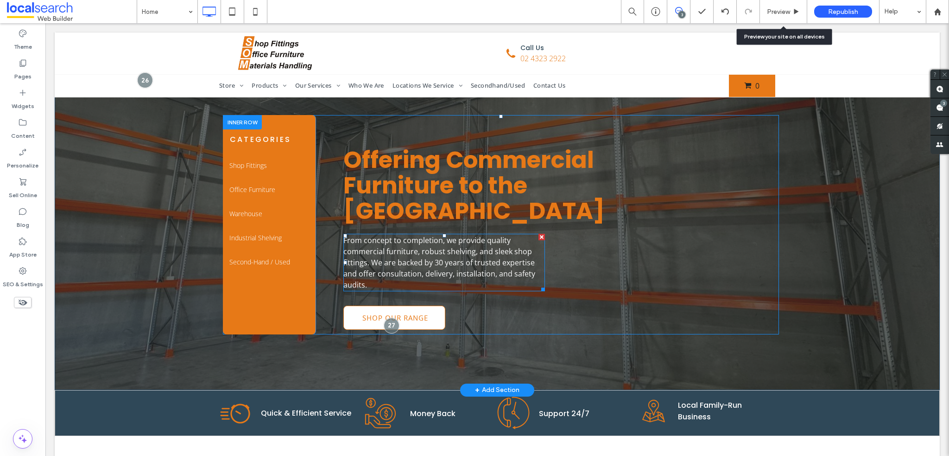
click at [514, 261] on span "From concept to completion, we provide quality commercial furniture, robust she…" at bounding box center [440, 262] width 192 height 55
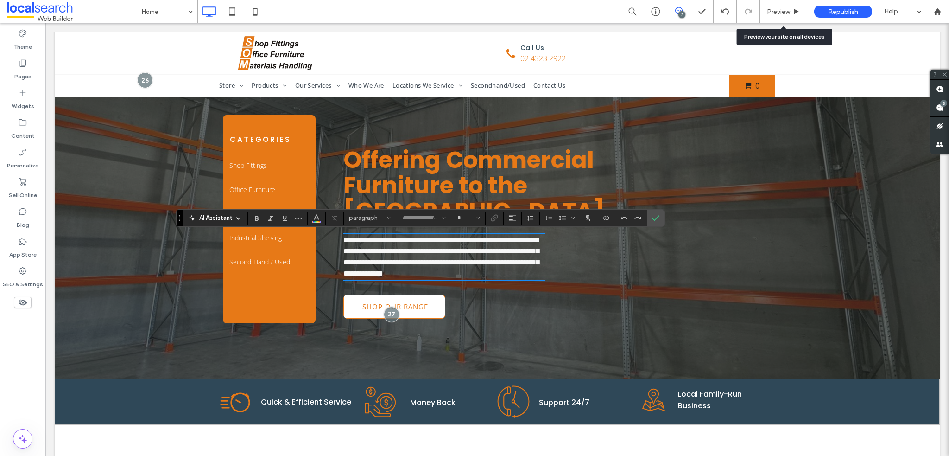
type input "*********"
type input "**"
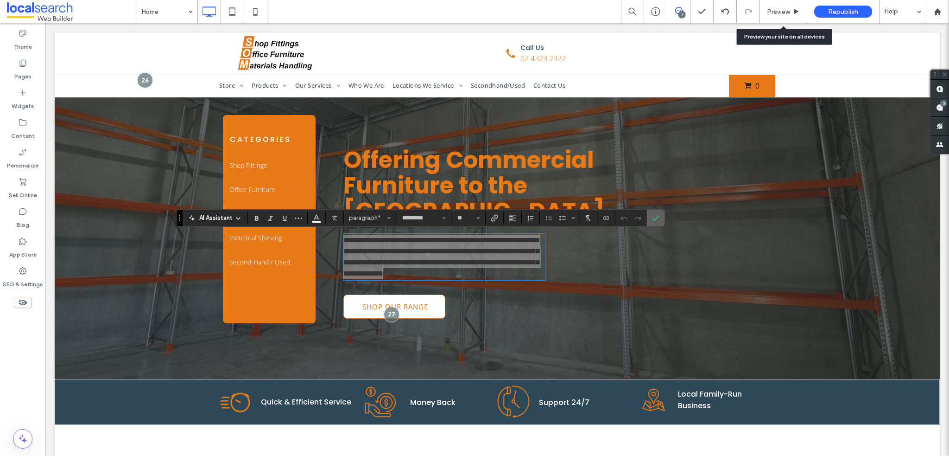
click at [656, 213] on span "Confirm" at bounding box center [655, 218] width 7 height 16
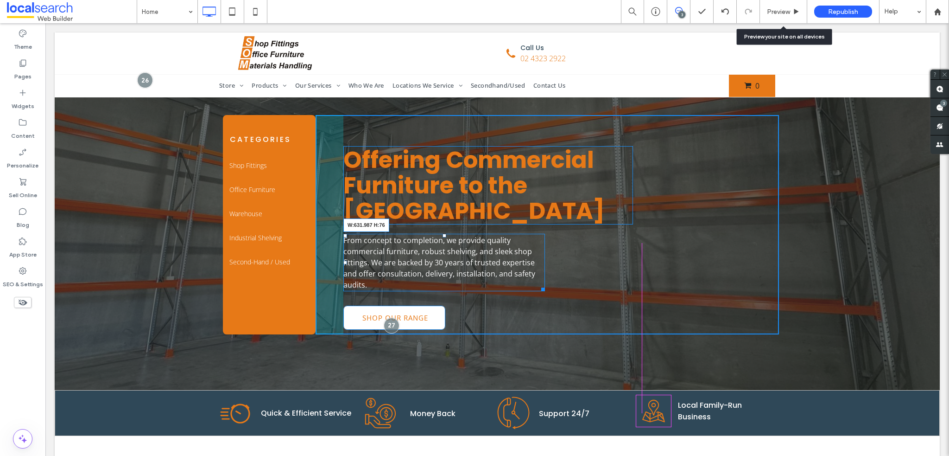
drag, startPoint x: 547, startPoint y: 285, endPoint x: 629, endPoint y: 280, distance: 82.2
click at [629, 280] on div "Offering Commercial Furniture to the Central Coast From concept to completion, …" at bounding box center [548, 224] width 464 height 219
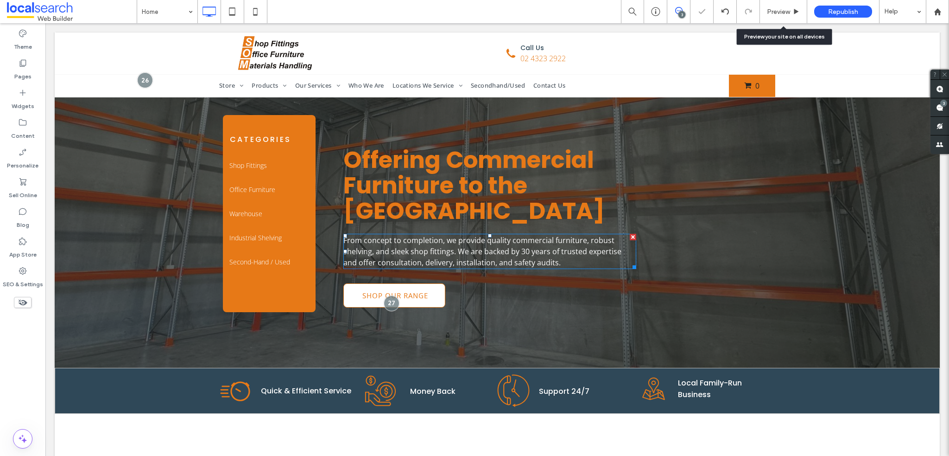
click at [728, 254] on div "Offering Commercial Furniture to the Central Coast From concept to completion, …" at bounding box center [548, 213] width 464 height 197
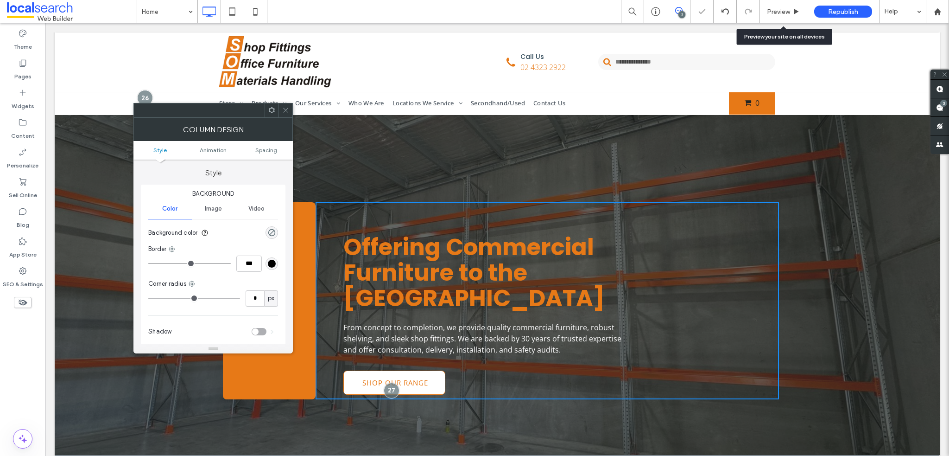
scroll to position [0, 0]
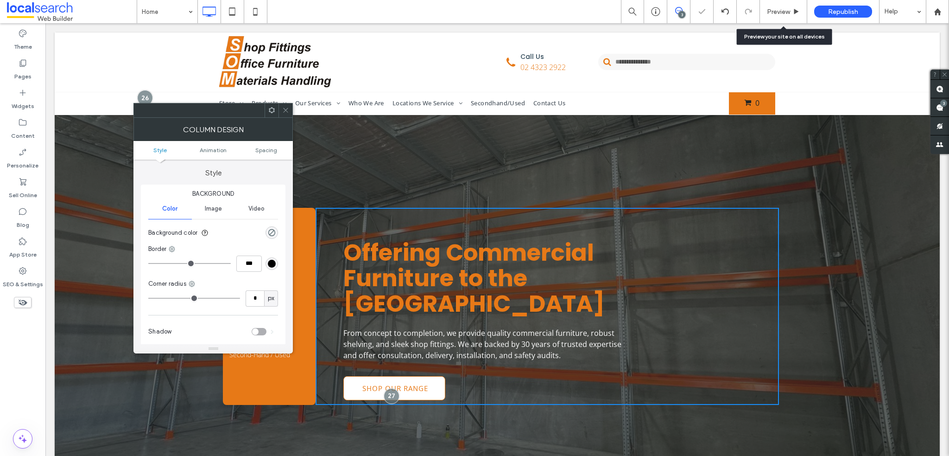
click at [286, 108] on icon at bounding box center [285, 110] width 7 height 7
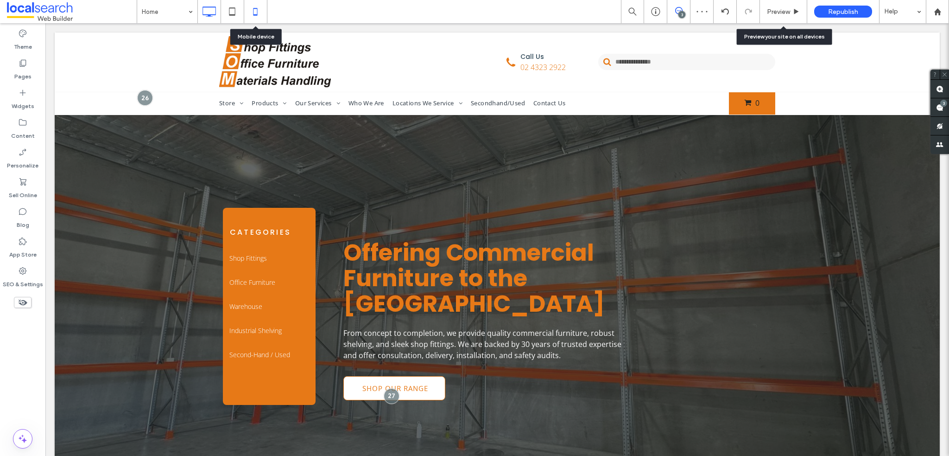
click at [256, 7] on icon at bounding box center [255, 11] width 19 height 19
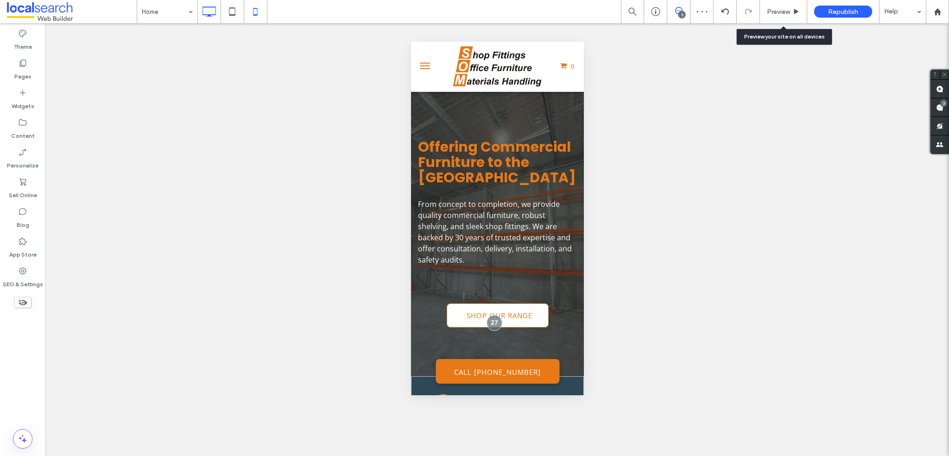
click at [216, 16] on icon at bounding box center [209, 11] width 19 height 19
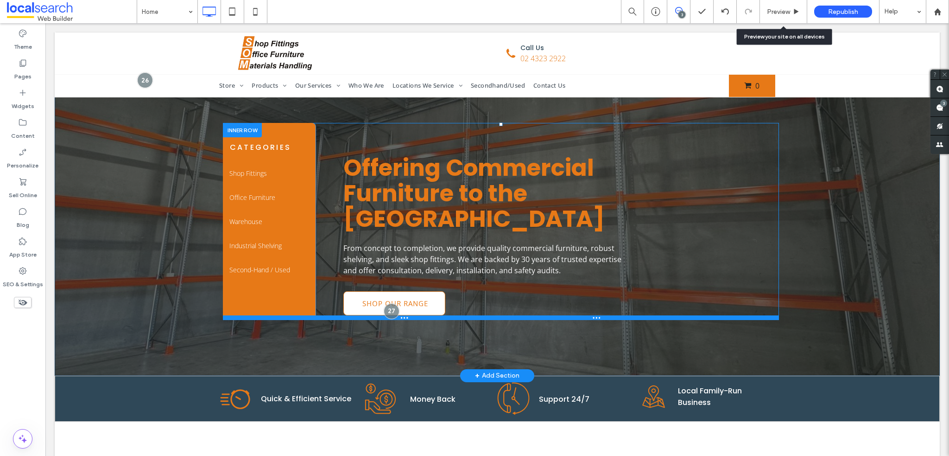
scroll to position [93, 0]
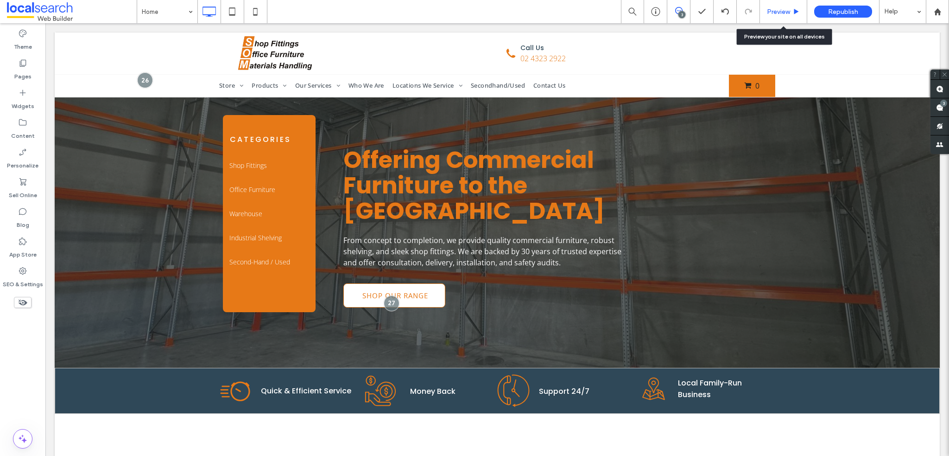
click at [792, 13] on div "Preview" at bounding box center [783, 12] width 47 height 8
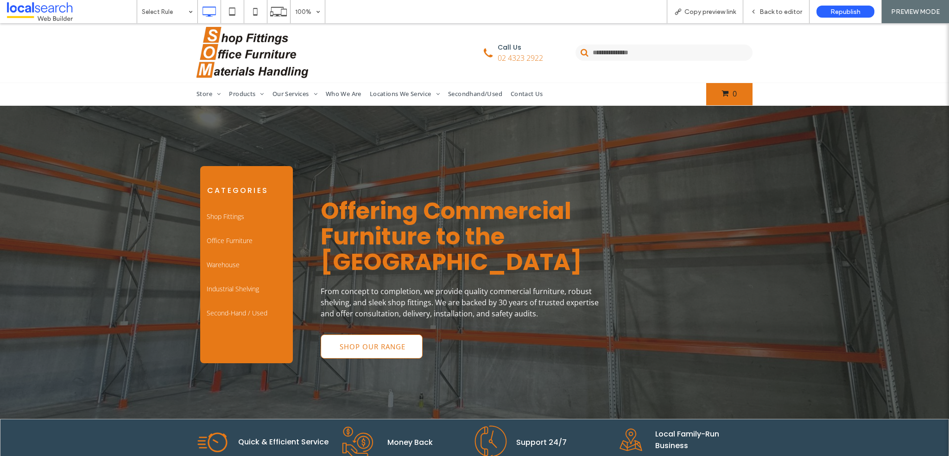
scroll to position [46, 0]
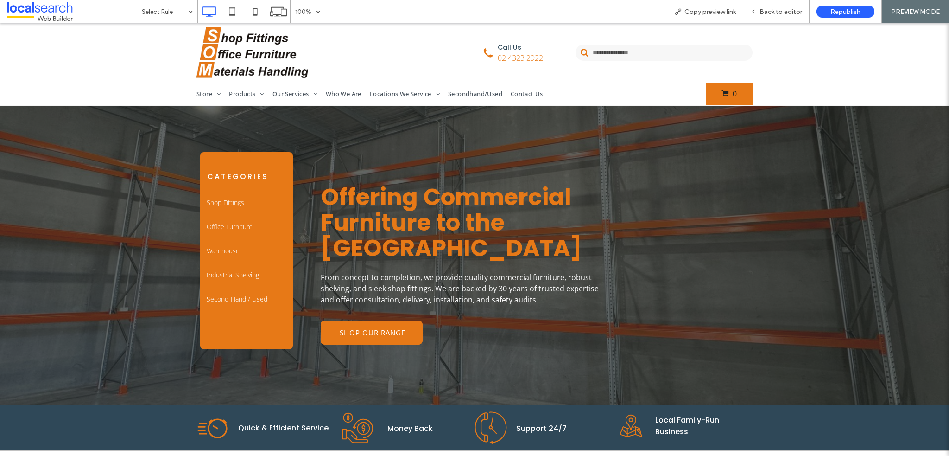
click at [367, 330] on span "Shop Our Range" at bounding box center [372, 332] width 64 height 9
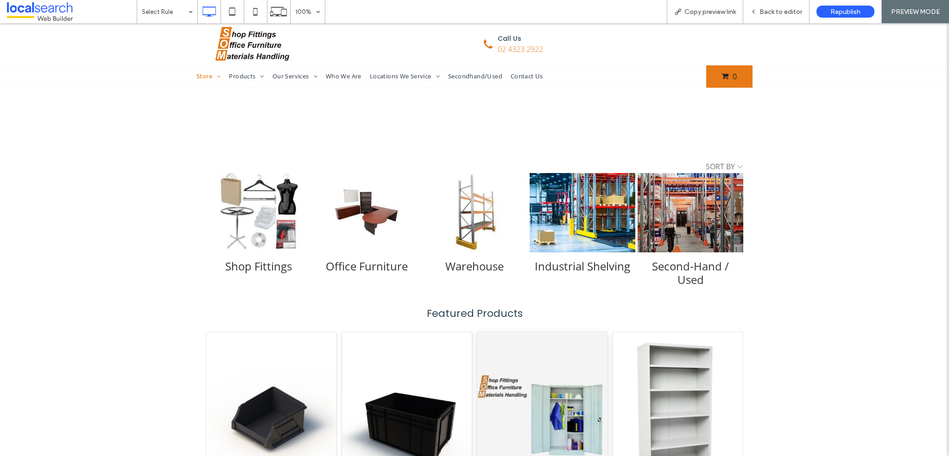
scroll to position [278, 0]
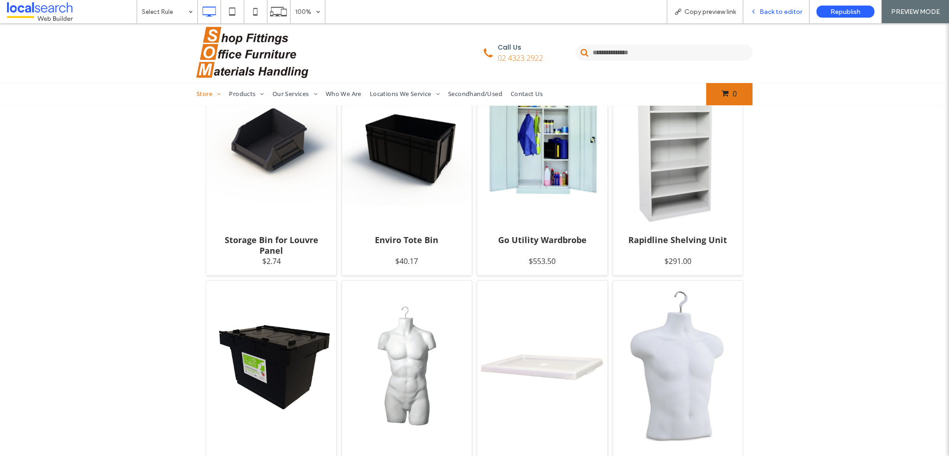
click at [790, 17] on div "Back to editor" at bounding box center [777, 11] width 66 height 23
click at [755, 13] on use at bounding box center [754, 11] width 2 height 3
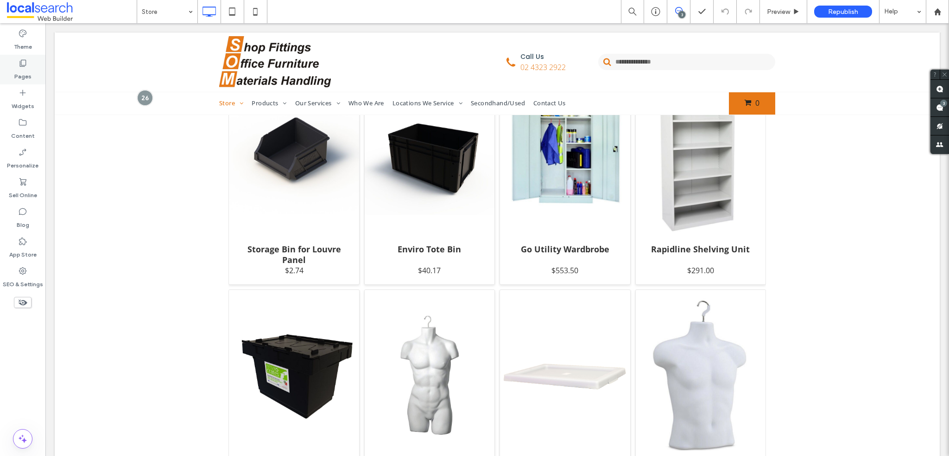
click at [28, 64] on div "Pages" at bounding box center [22, 70] width 45 height 30
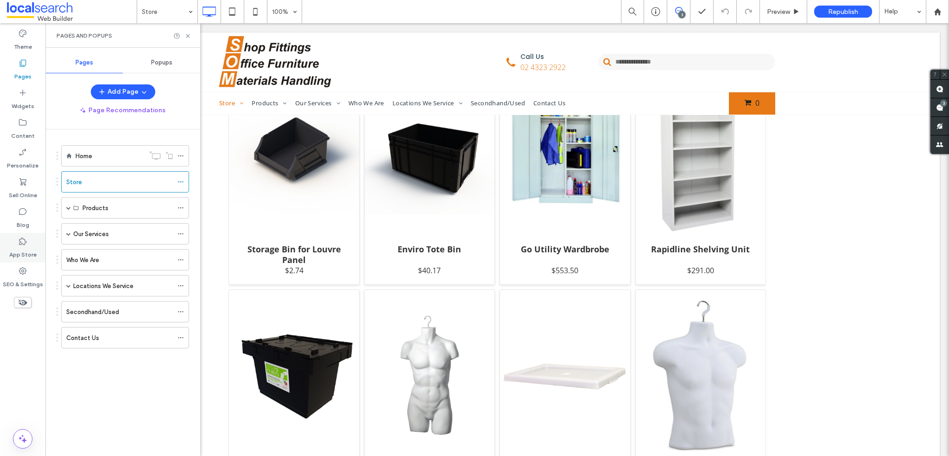
click at [30, 246] on label "App Store" at bounding box center [22, 252] width 27 height 13
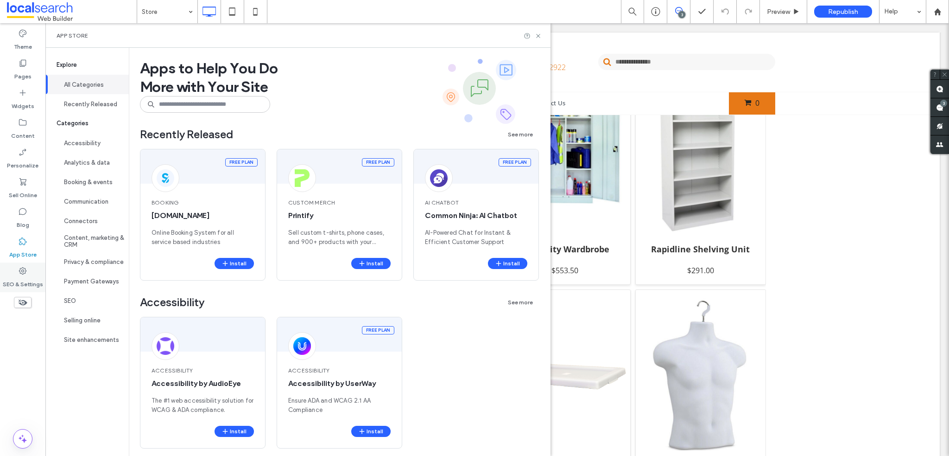
click at [19, 277] on label "SEO & Settings" at bounding box center [23, 281] width 40 height 13
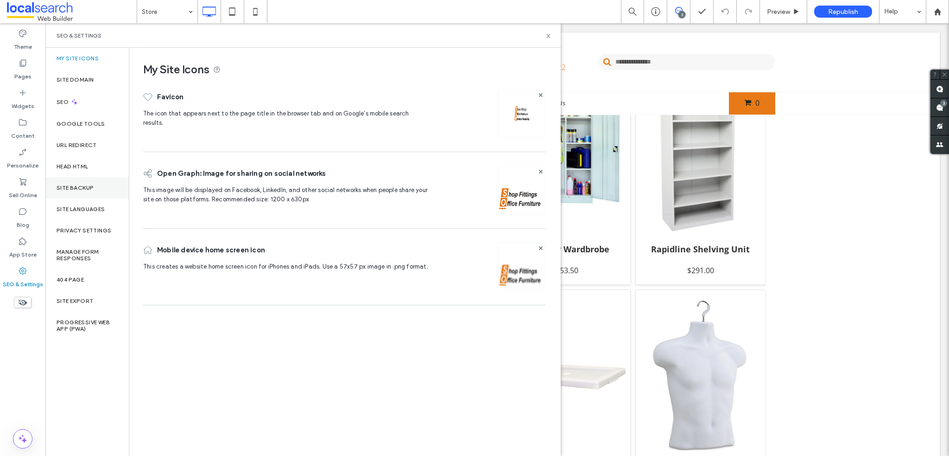
click at [90, 189] on label "Site Backup" at bounding box center [75, 188] width 37 height 6
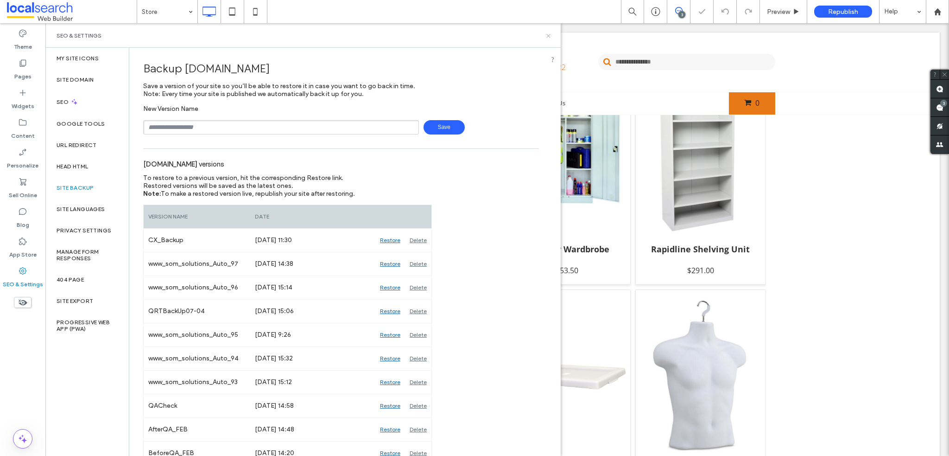
drag, startPoint x: 550, startPoint y: 35, endPoint x: 469, endPoint y: 7, distance: 85.9
click at [550, 35] on icon at bounding box center [548, 35] width 7 height 7
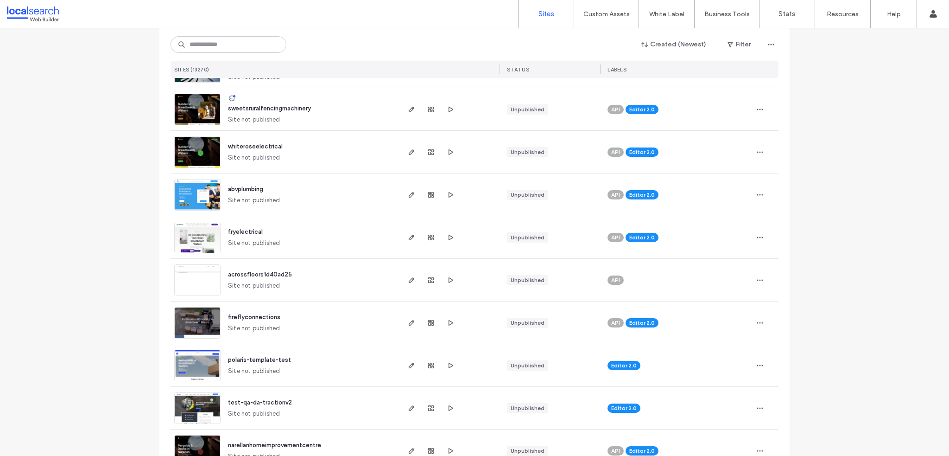
scroll to position [1391, 0]
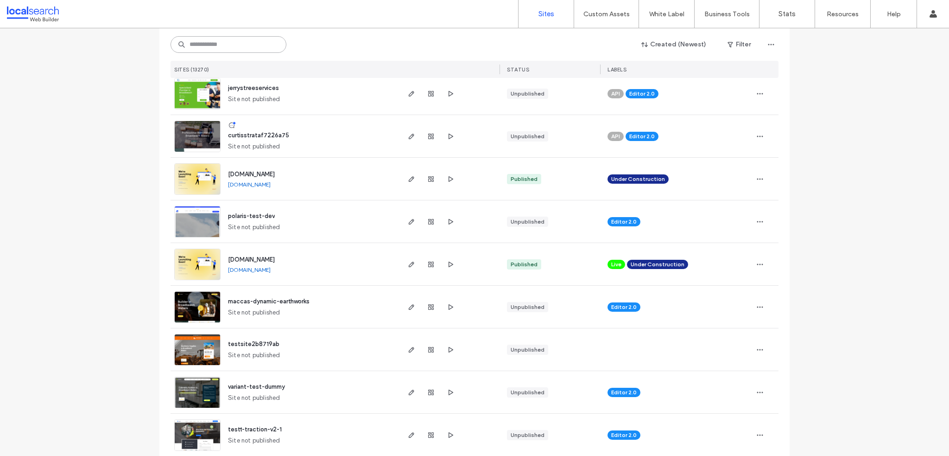
click at [214, 45] on input at bounding box center [229, 44] width 116 height 17
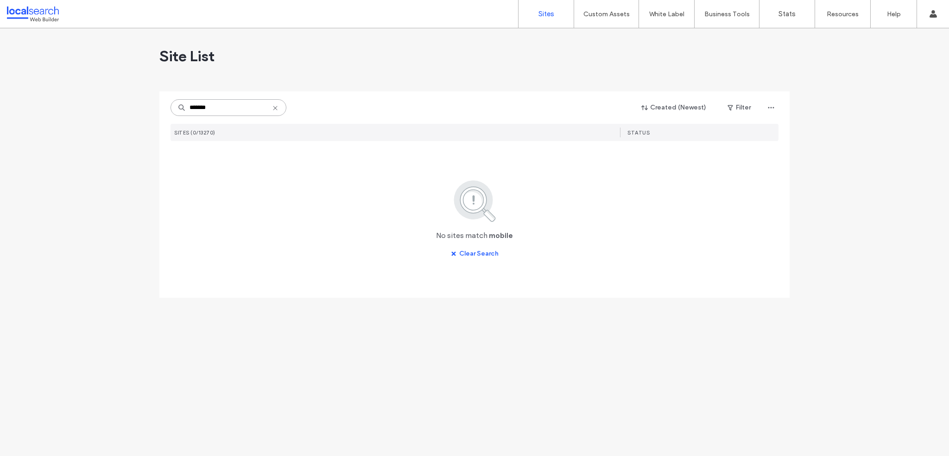
scroll to position [0, 0]
drag, startPoint x: 218, startPoint y: 98, endPoint x: 239, endPoint y: 110, distance: 24.5
click at [222, 102] on div "****** Created (Newest) Filter SITES (0/13270) STATUS No sites match mobile Cle…" at bounding box center [475, 176] width 608 height 170
drag, startPoint x: 239, startPoint y: 110, endPoint x: 194, endPoint y: 107, distance: 45.5
click at [204, 108] on input "******" at bounding box center [229, 107] width 116 height 17
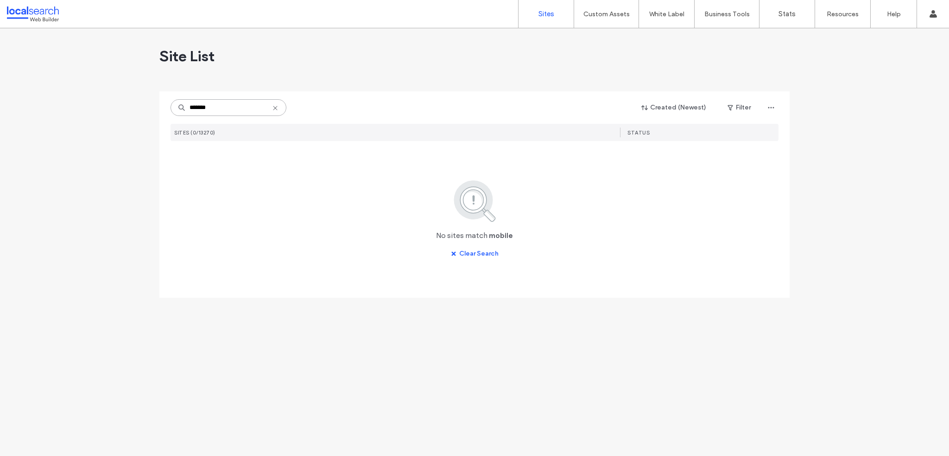
click at [210, 108] on input "******" at bounding box center [229, 107] width 116 height 17
drag, startPoint x: 216, startPoint y: 109, endPoint x: 185, endPoint y: 112, distance: 31.2
click at [141, 108] on div "Site List ****** Created (Newest) Filter SITES (0/13270) STATUS No sites match …" at bounding box center [474, 241] width 949 height 427
paste input "**"
type input "********"
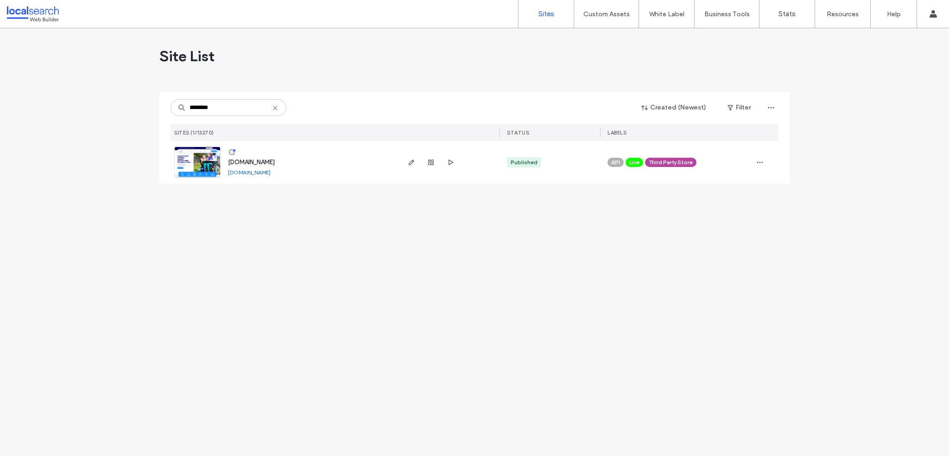
click at [251, 169] on div "www.coast2coastdisability.com.au" at bounding box center [249, 172] width 43 height 7
click at [250, 162] on span "www.coast2coastdisability.com.au" at bounding box center [251, 162] width 47 height 7
click at [291, 154] on div "www.coast2coastdisability.com.au www.coast2coastdisability.com.au" at bounding box center [310, 162] width 178 height 43
click at [275, 159] on span "www.coast2coastdisability.com.au" at bounding box center [251, 162] width 47 height 7
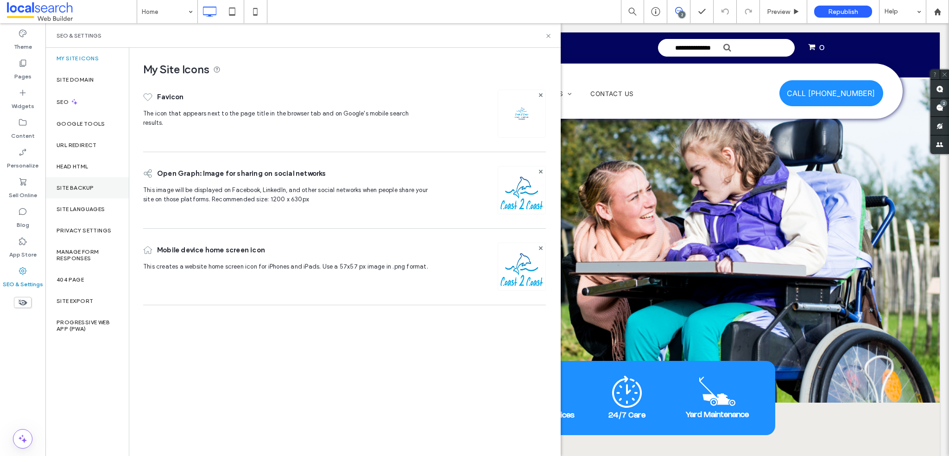
click at [92, 185] on label "Site Backup" at bounding box center [75, 188] width 37 height 6
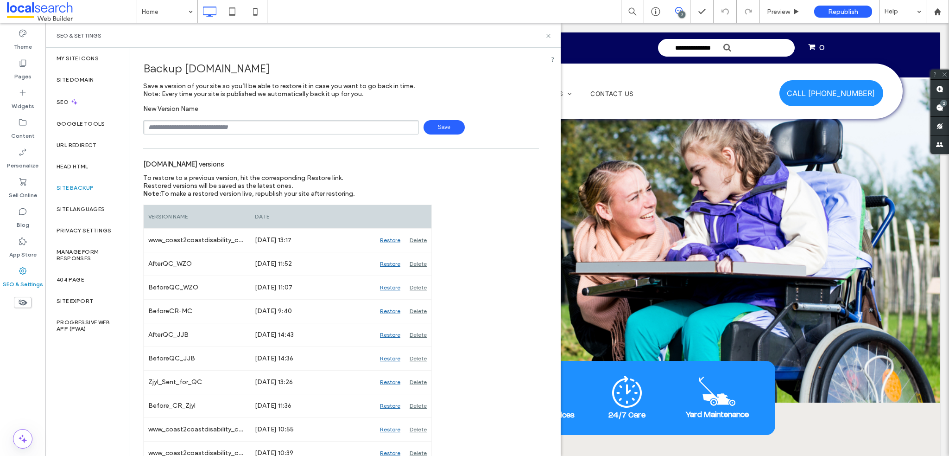
click at [545, 38] on div "SEO & Settings" at bounding box center [303, 35] width 493 height 7
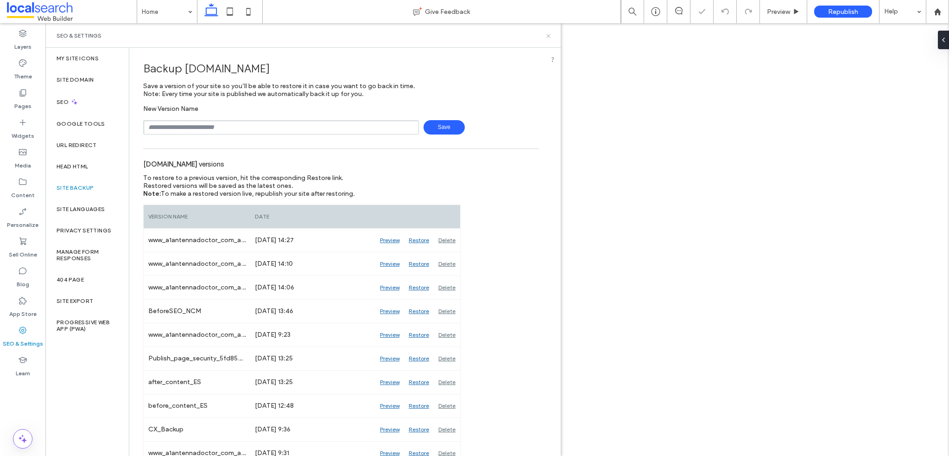
click at [547, 34] on use at bounding box center [549, 36] width 4 height 4
